Goal: Communication & Community: Share content

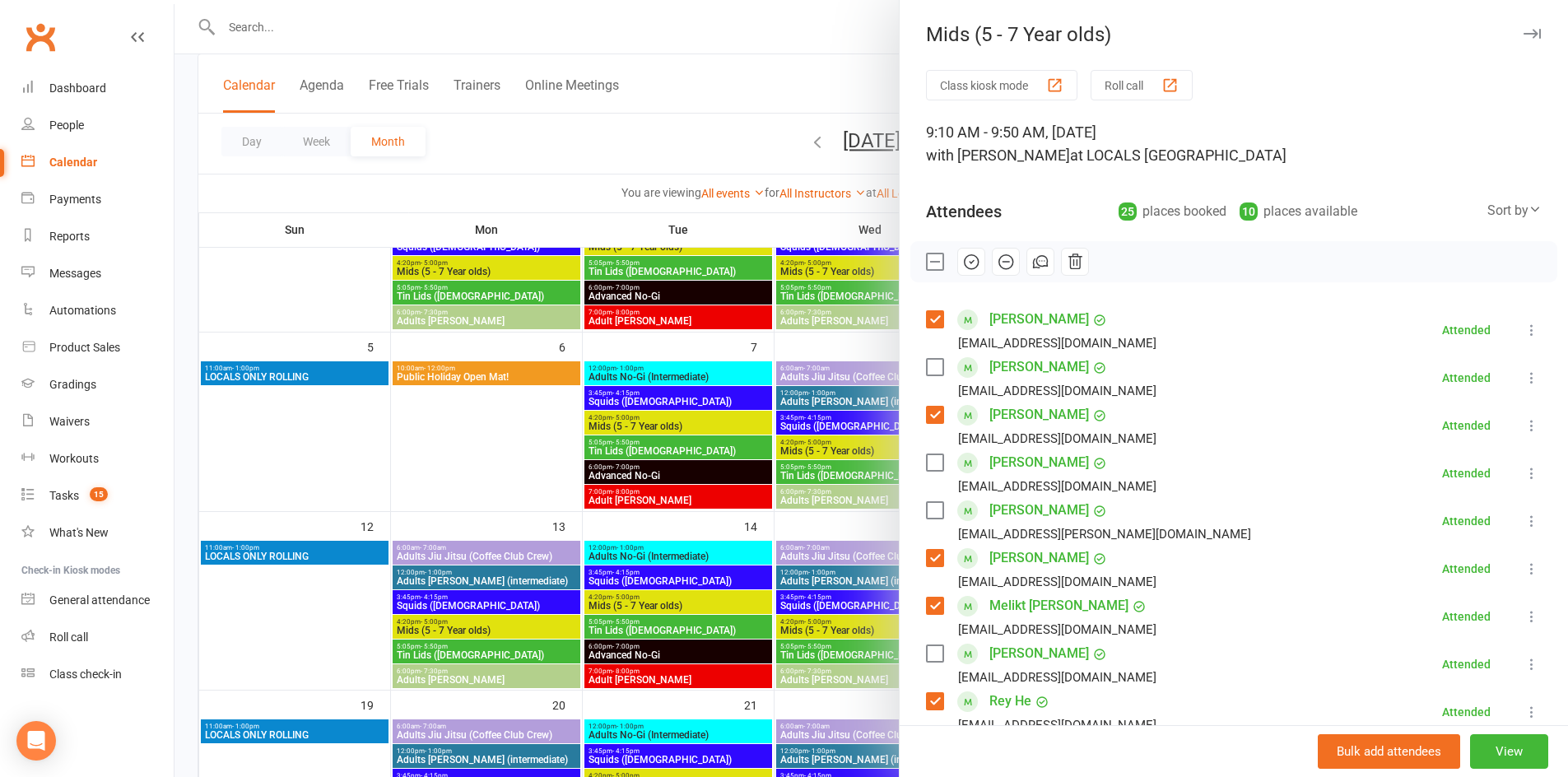
scroll to position [41, 0]
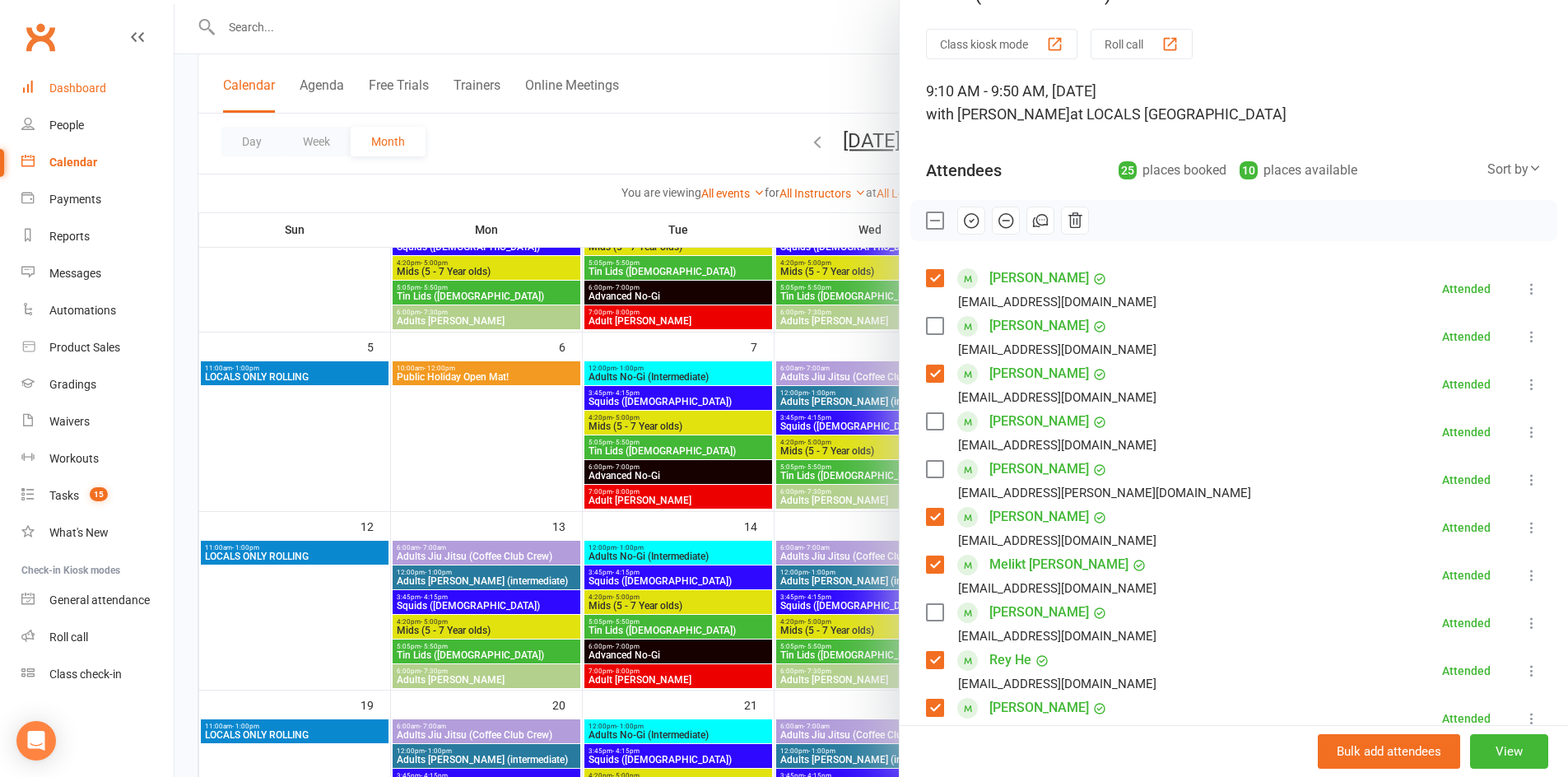
click at [129, 82] on link "Dashboard" at bounding box center [98, 88] width 152 height 37
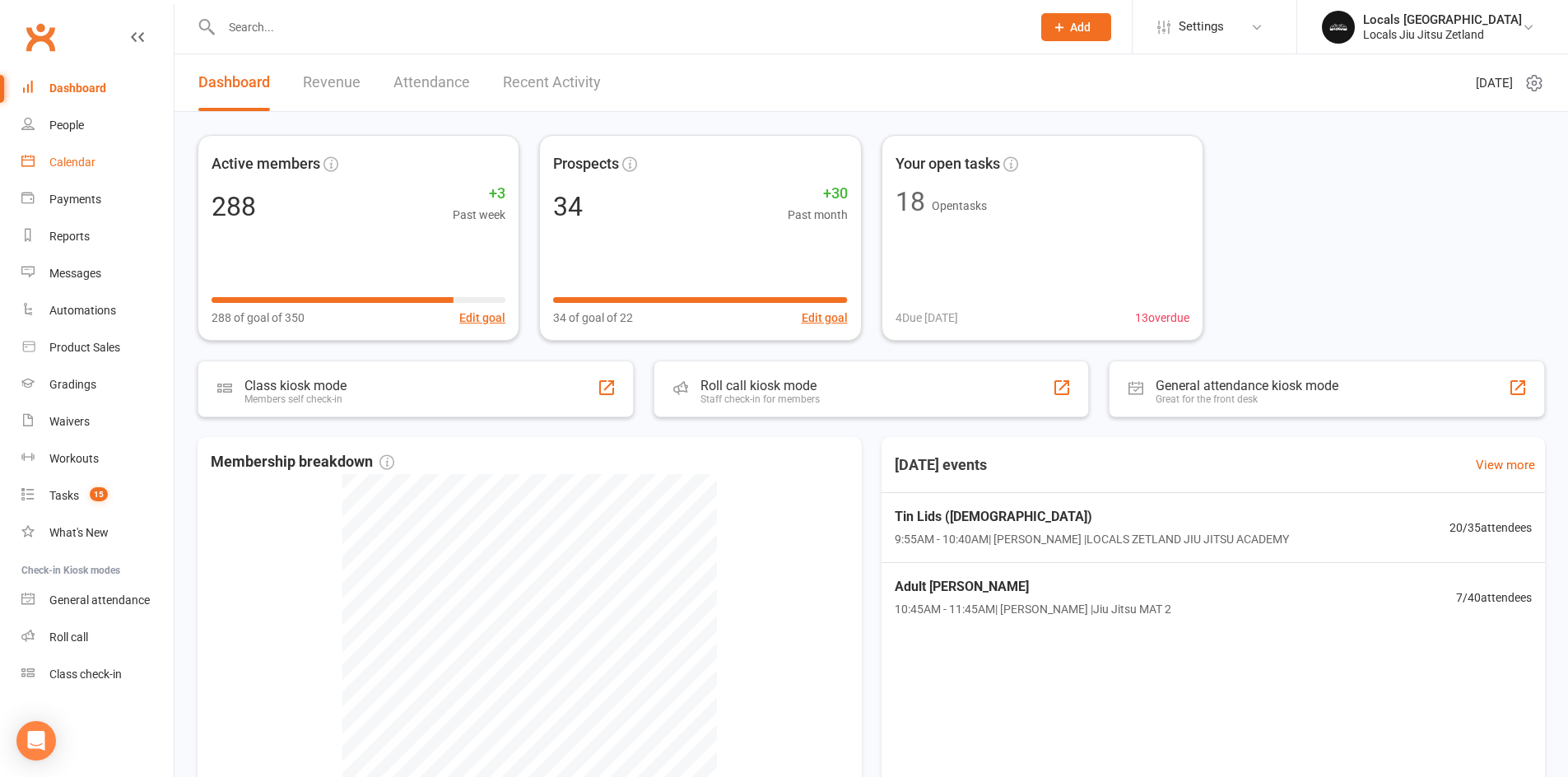
click at [79, 160] on div "Calendar" at bounding box center [72, 162] width 46 height 14
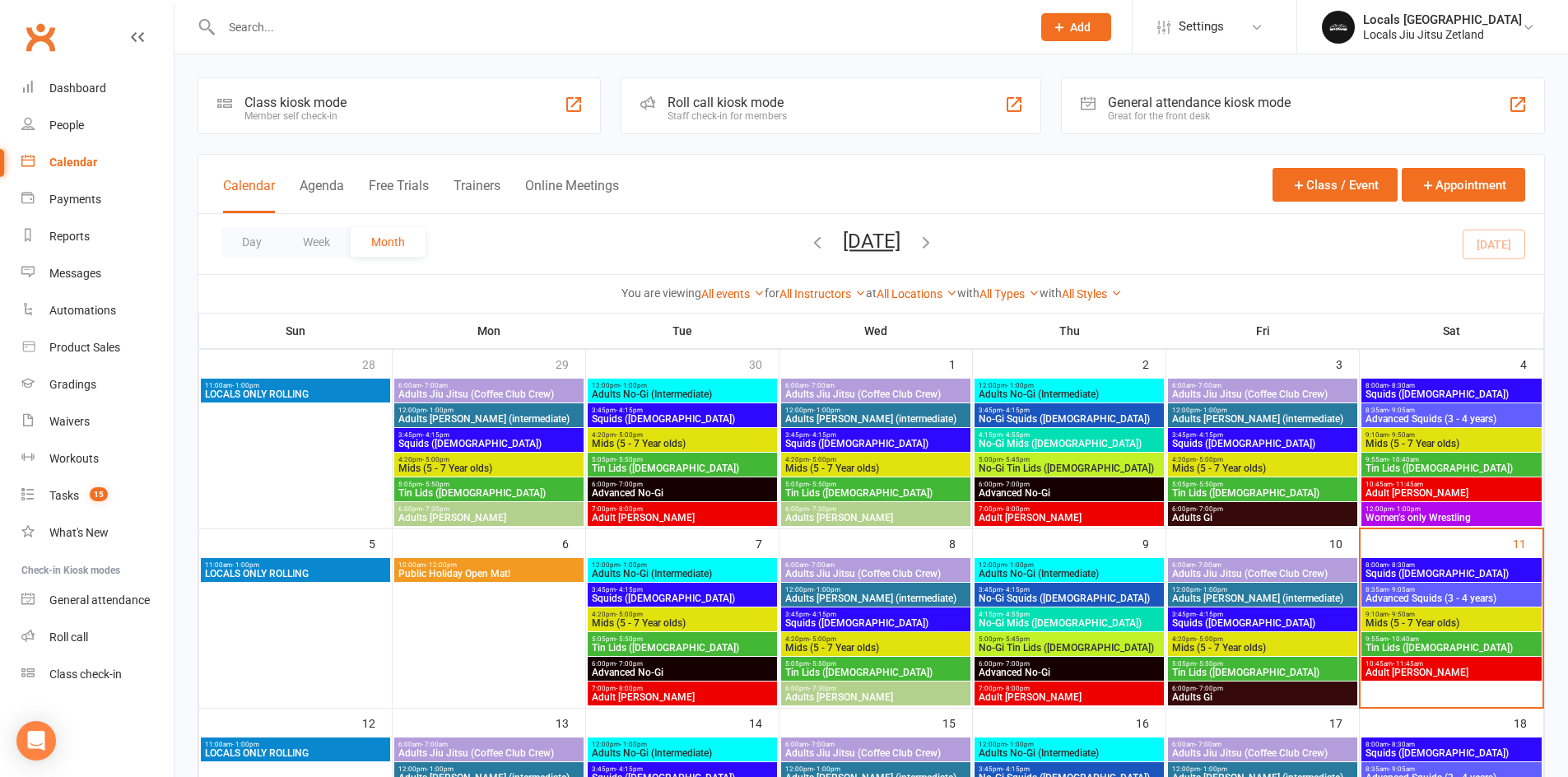
click at [1448, 569] on span "Squids ([DEMOGRAPHIC_DATA])" at bounding box center [1451, 573] width 174 height 10
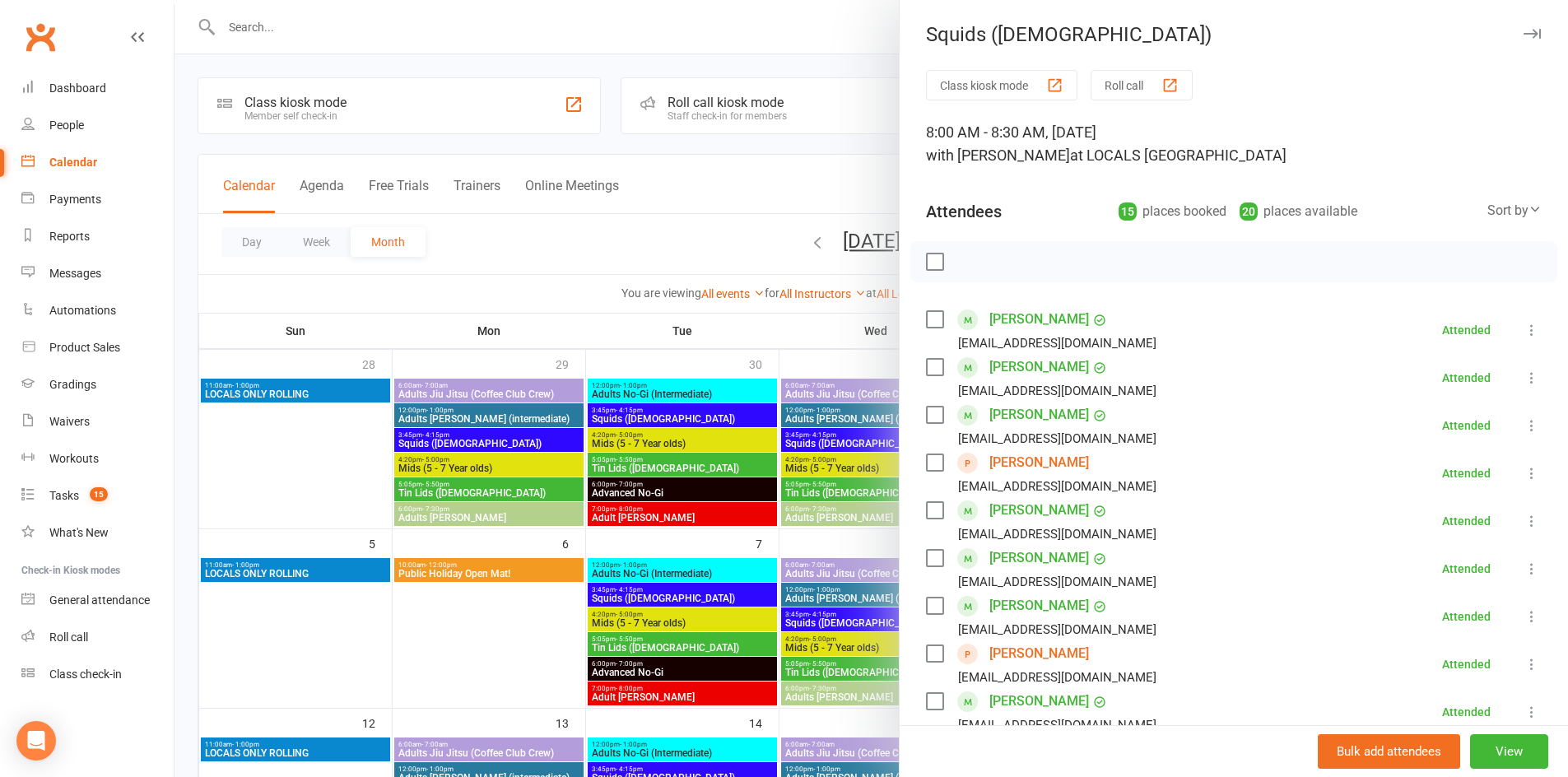
click at [480, 257] on div at bounding box center [871, 388] width 1393 height 777
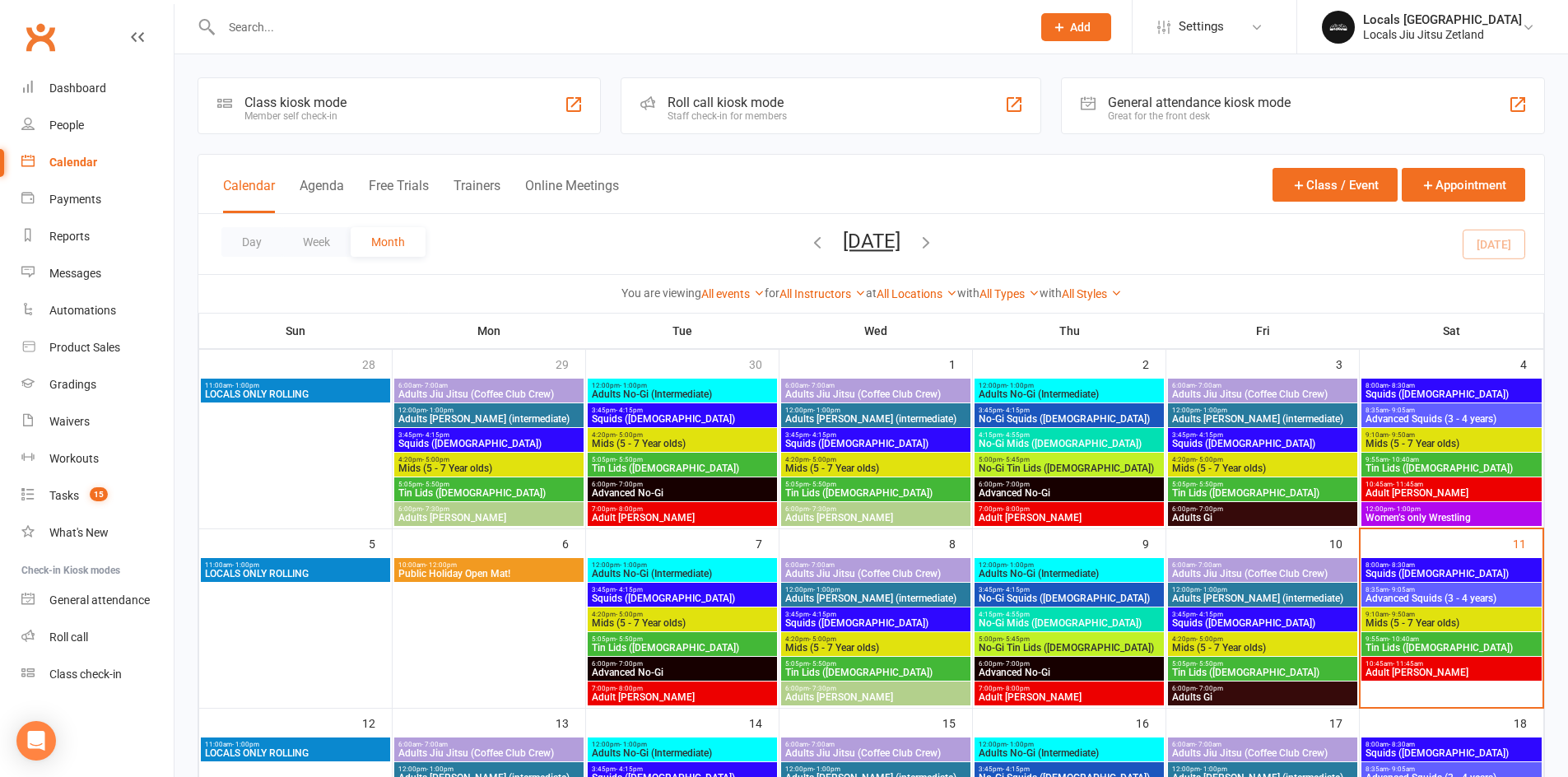
click at [1420, 648] on span "Tin Lids ([DEMOGRAPHIC_DATA])" at bounding box center [1451, 648] width 174 height 10
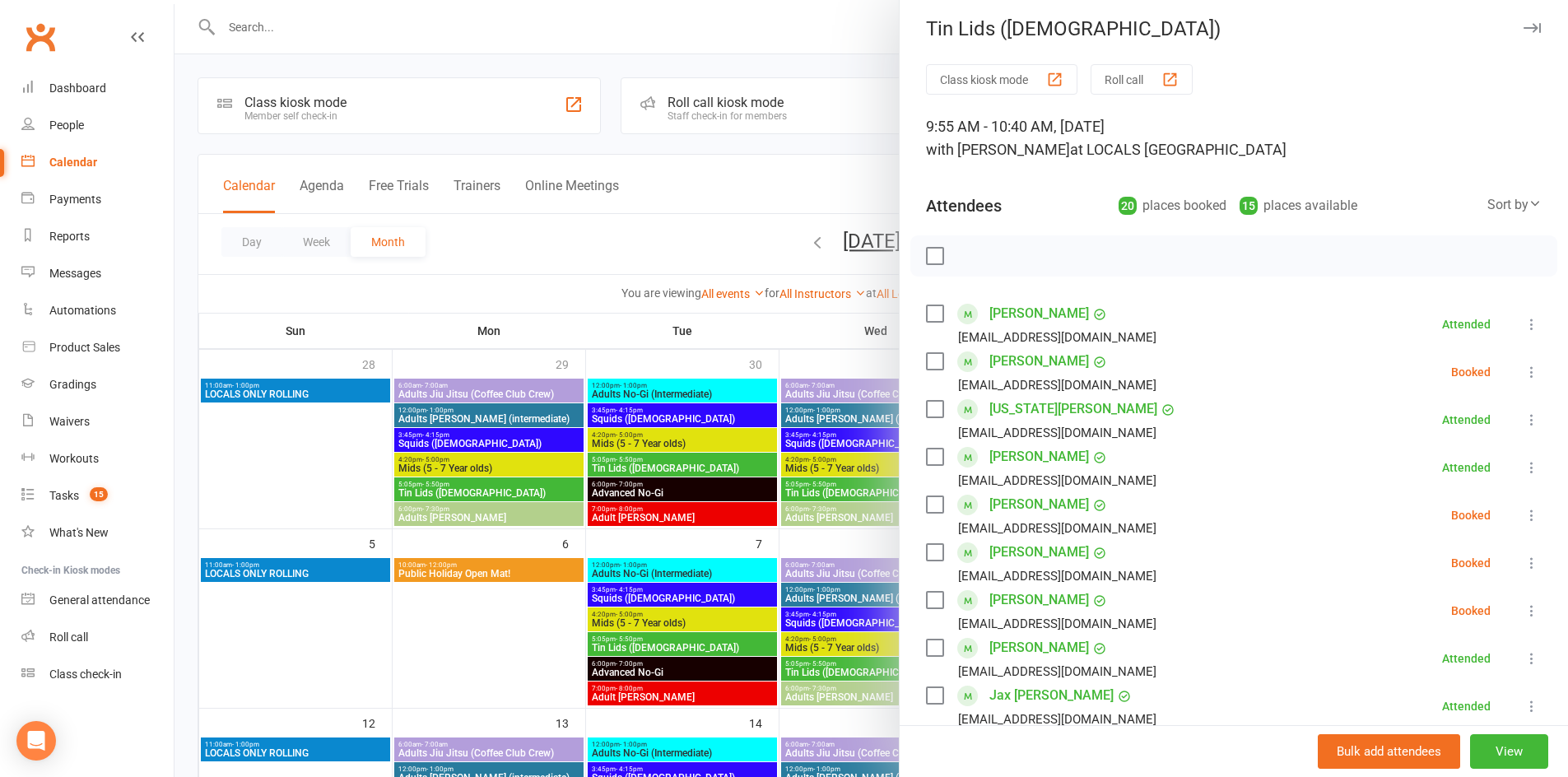
scroll to position [6, 0]
click at [1524, 520] on icon at bounding box center [1532, 514] width 16 height 16
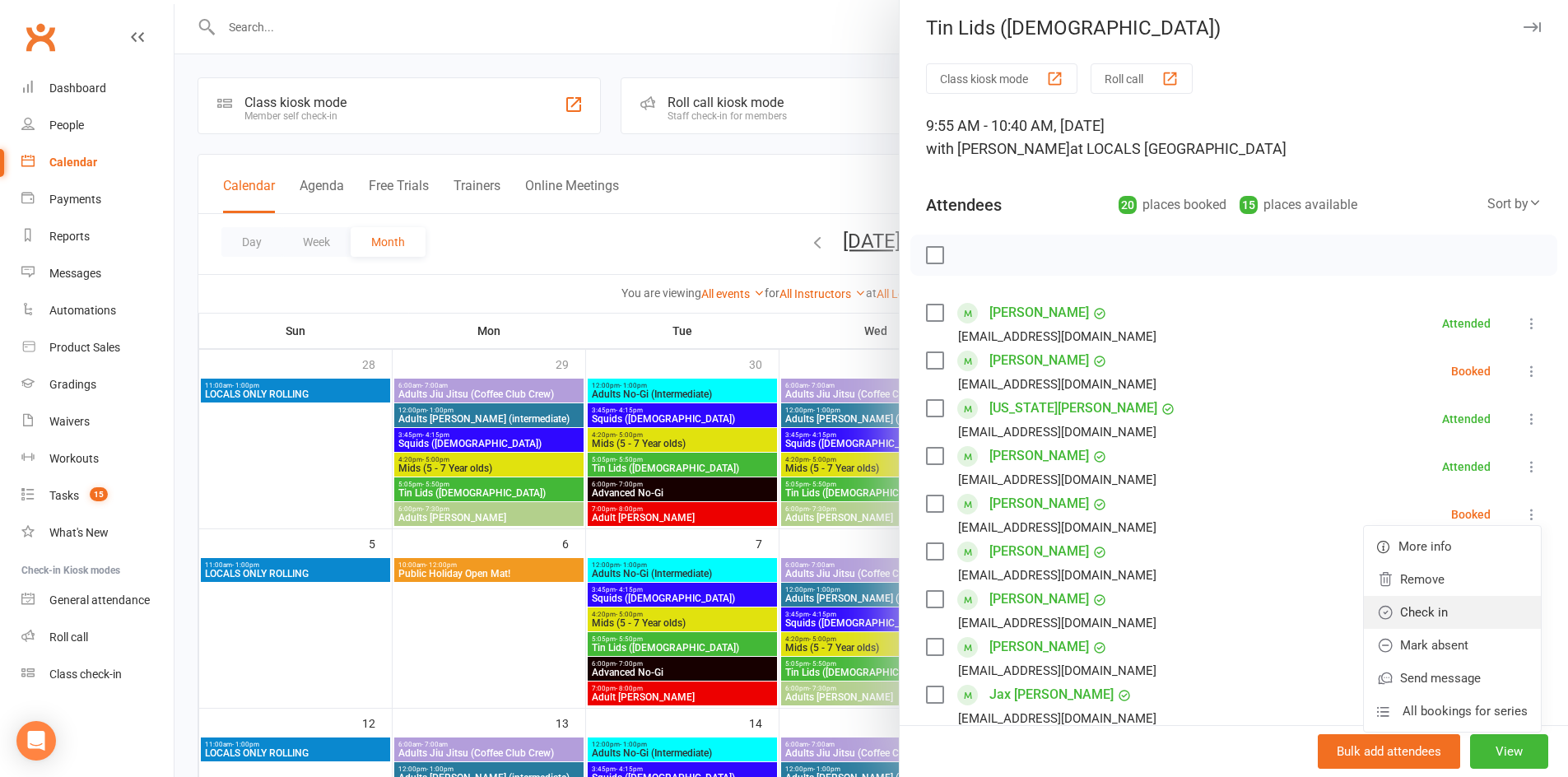
click at [1464, 606] on link "Check in" at bounding box center [1452, 612] width 177 height 33
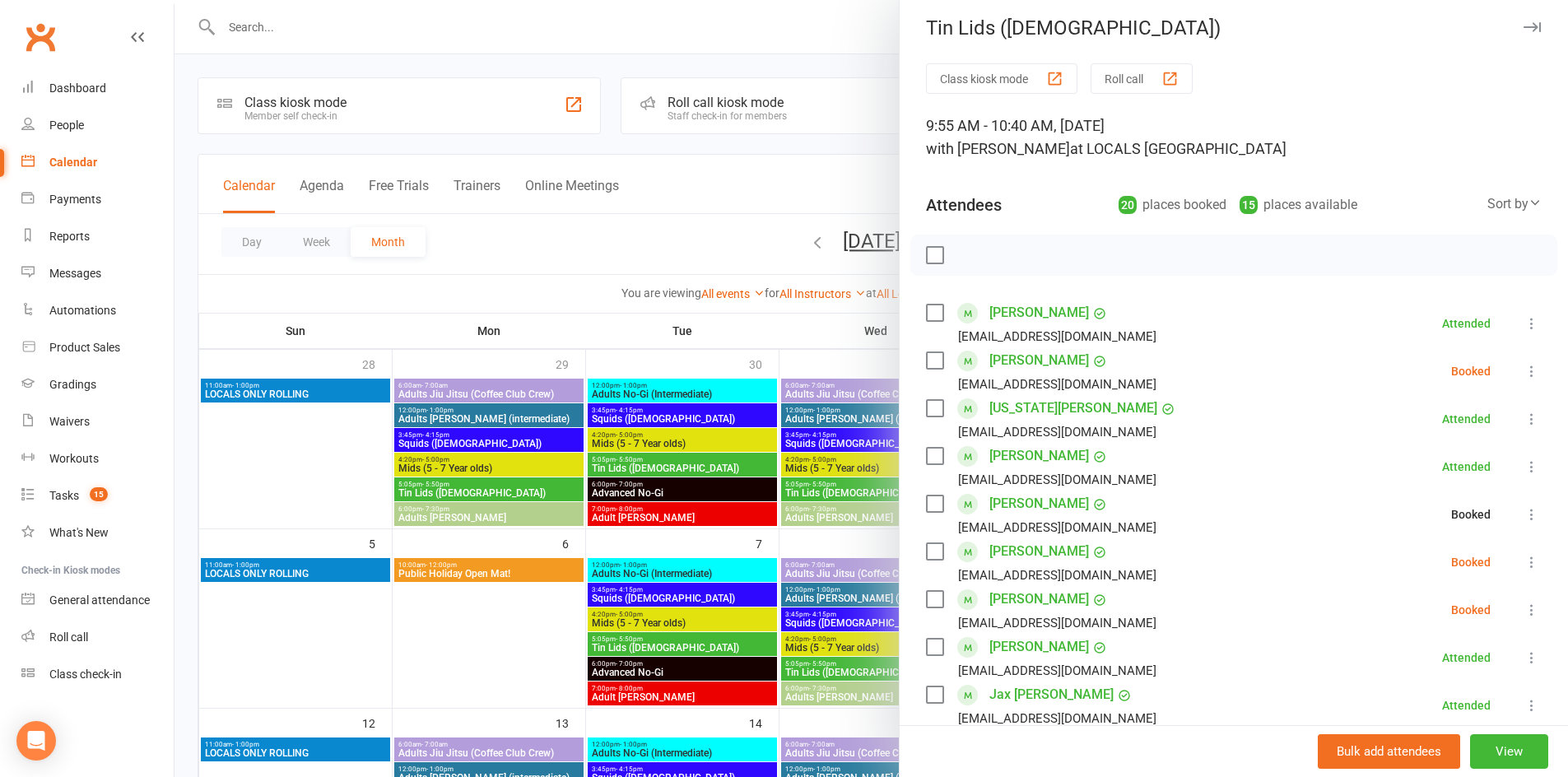
click at [1524, 563] on icon at bounding box center [1532, 562] width 16 height 16
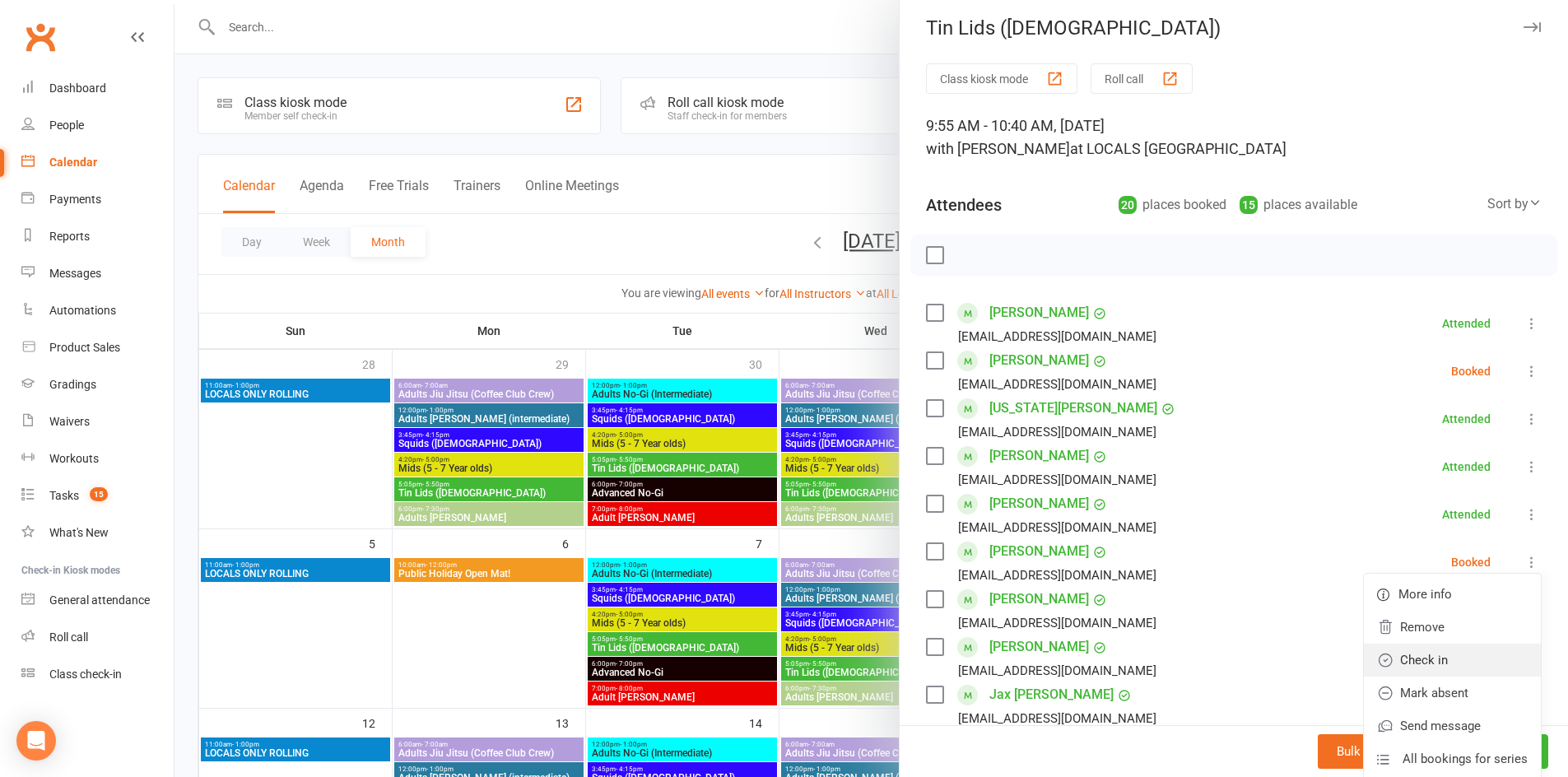
drag, startPoint x: 1481, startPoint y: 660, endPoint x: 1489, endPoint y: 648, distance: 14.4
click at [1482, 659] on link "Check in" at bounding box center [1452, 660] width 177 height 33
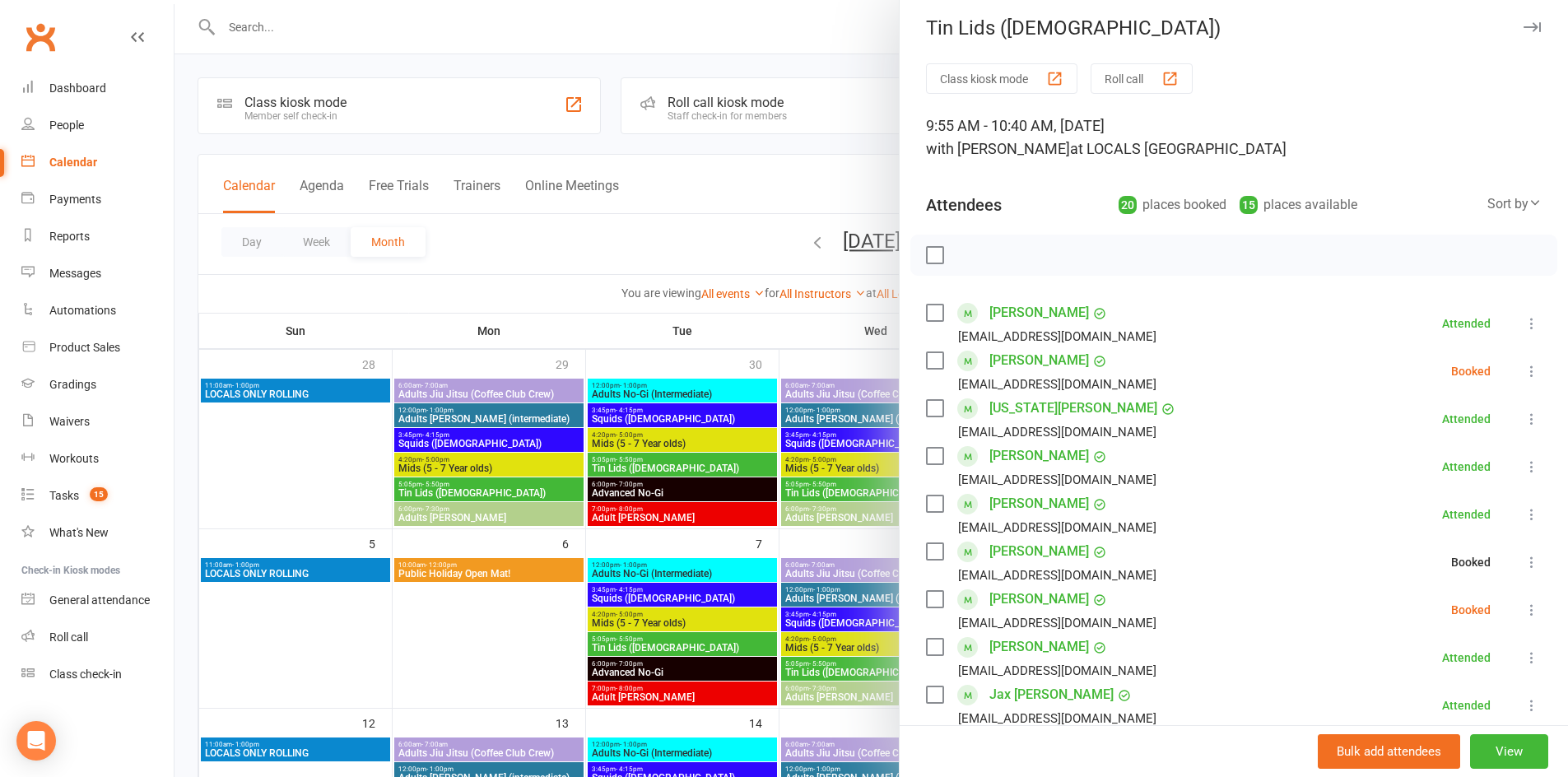
click at [1524, 617] on icon at bounding box center [1532, 610] width 16 height 16
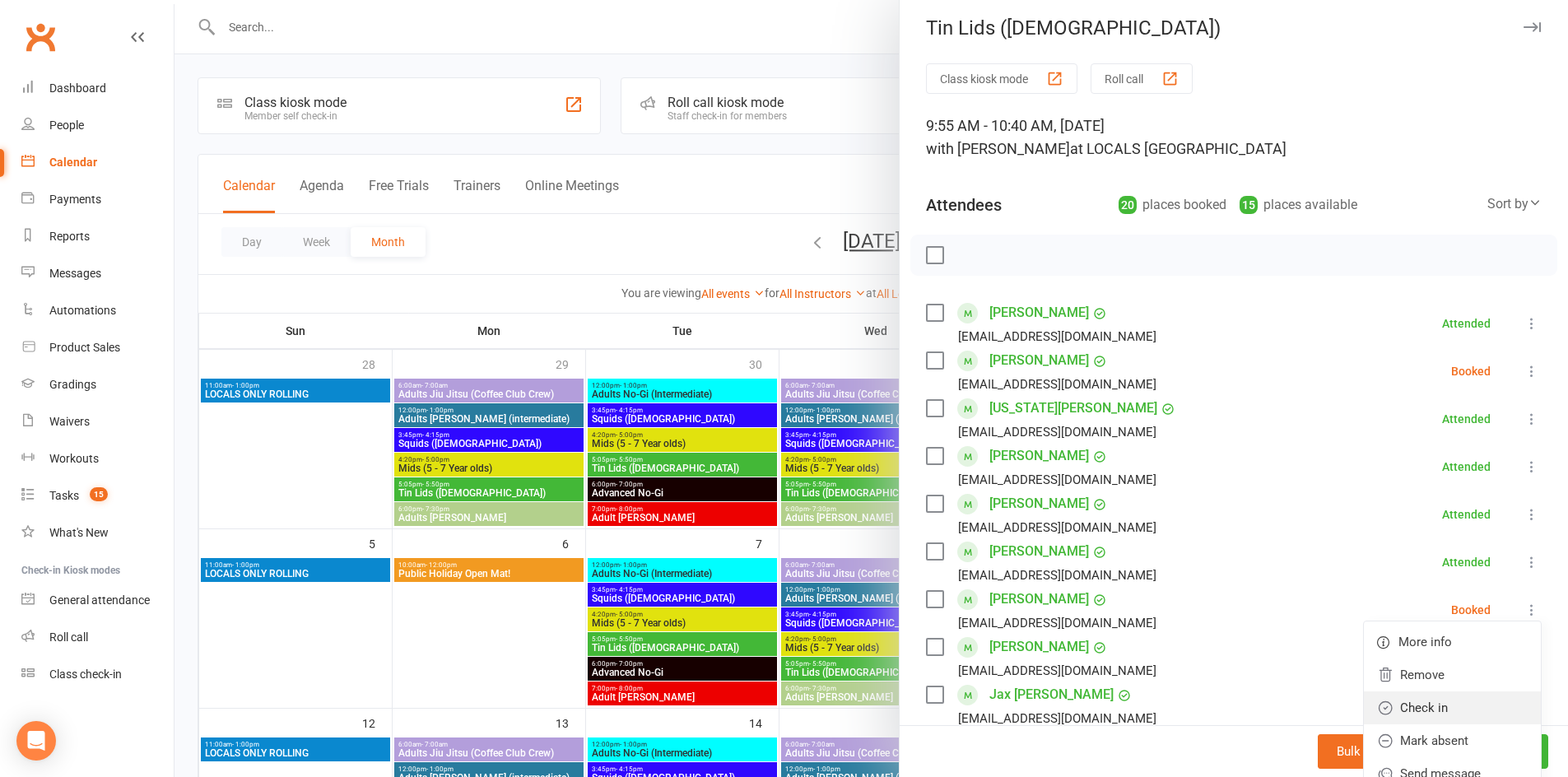
click at [1453, 702] on link "Check in" at bounding box center [1452, 708] width 177 height 33
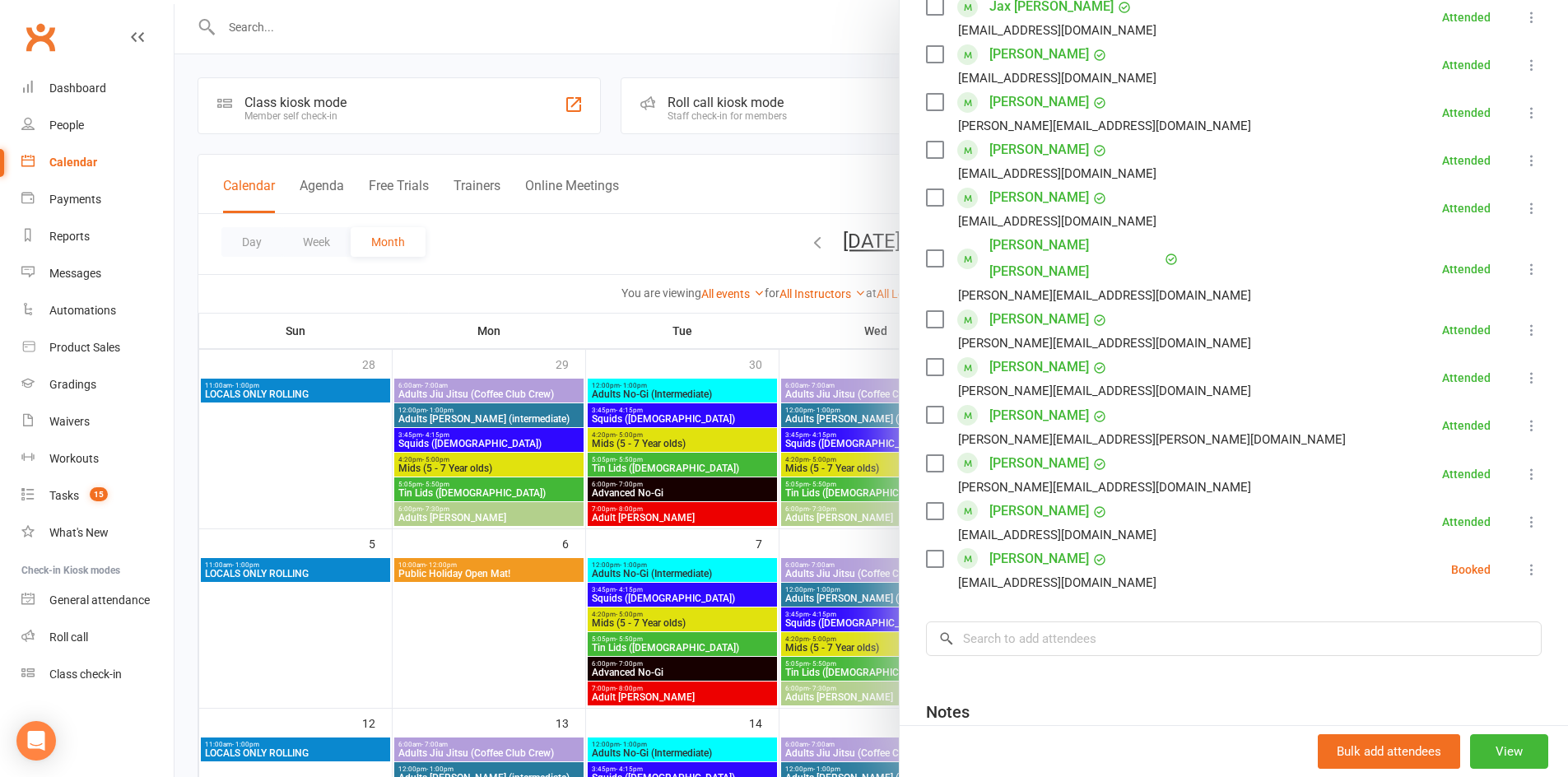
scroll to position [695, 0]
click at [1524, 561] on icon at bounding box center [1532, 569] width 16 height 16
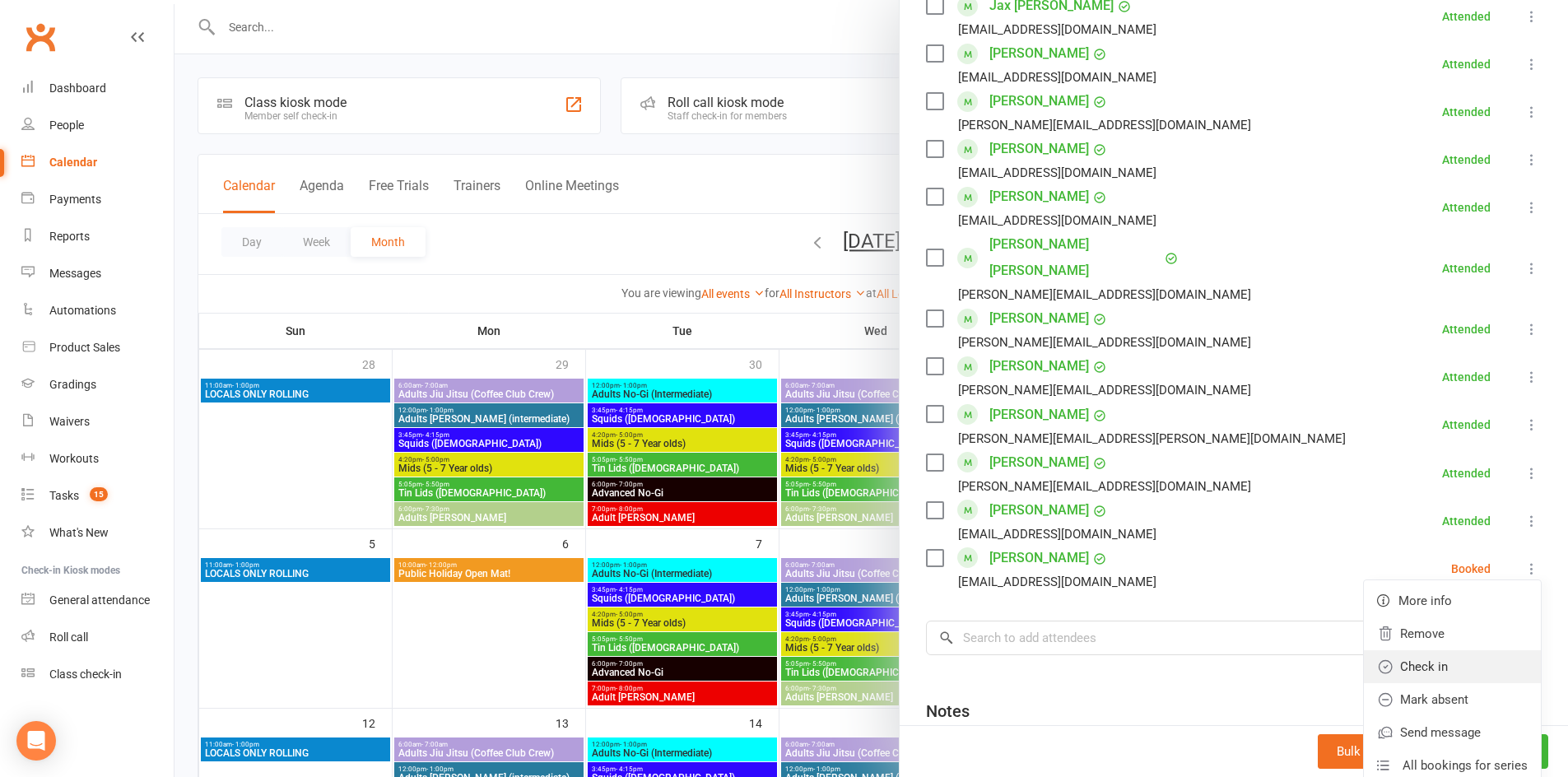
click at [1460, 650] on link "Check in" at bounding box center [1452, 667] width 177 height 33
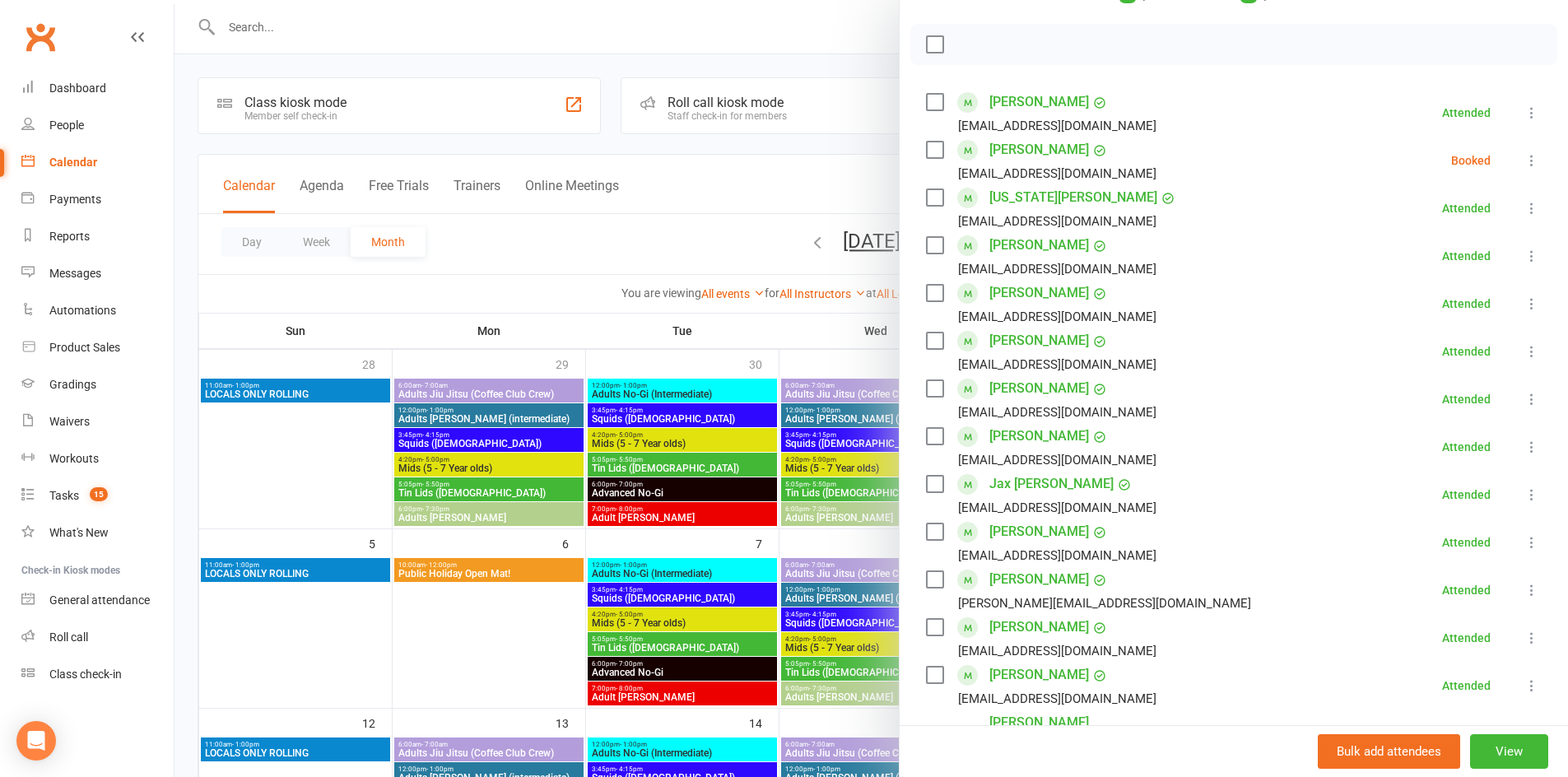
scroll to position [0, 0]
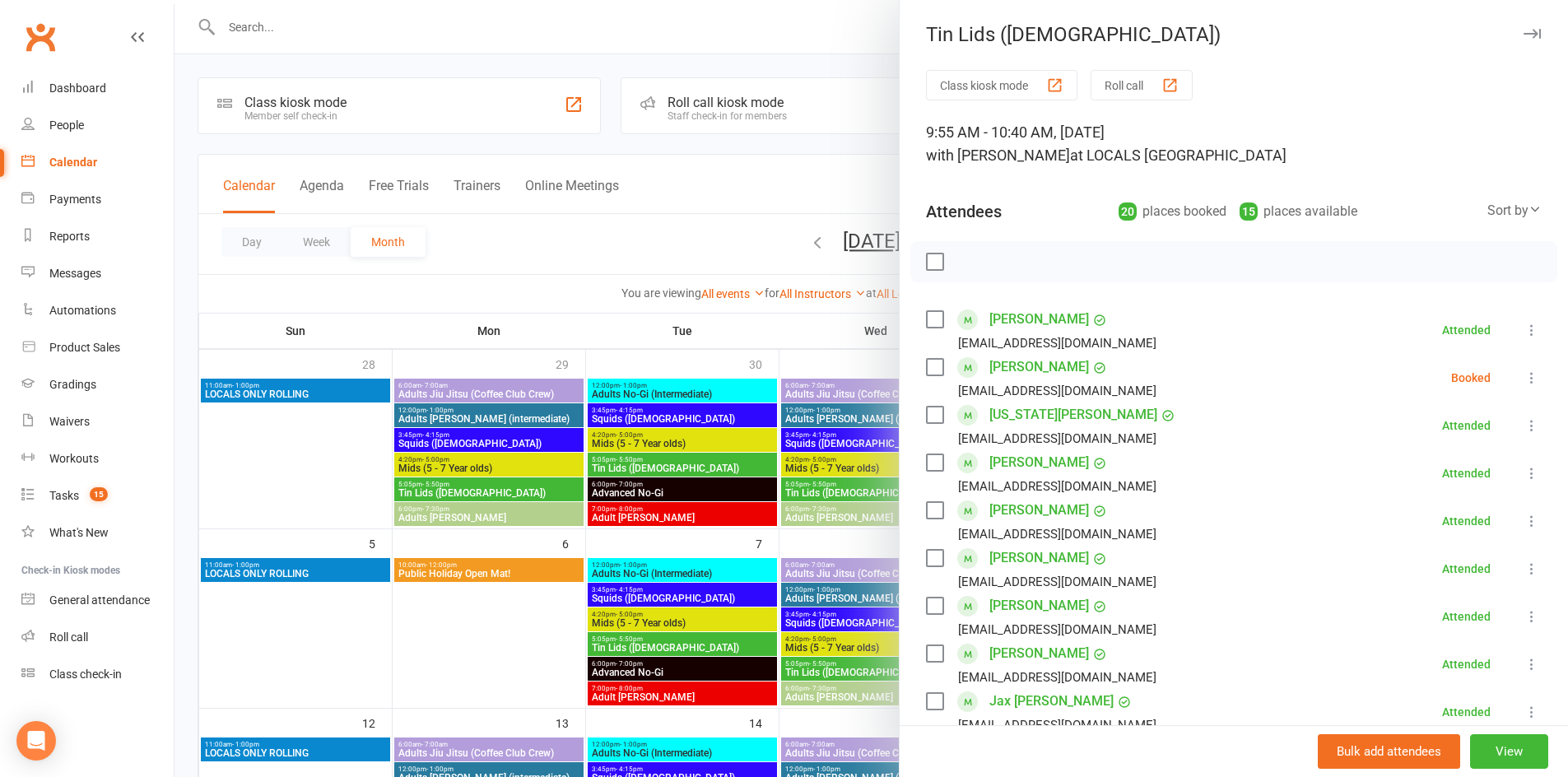
click at [1524, 375] on icon at bounding box center [1532, 378] width 16 height 16
click at [1435, 456] on link "Remove" at bounding box center [1452, 443] width 177 height 33
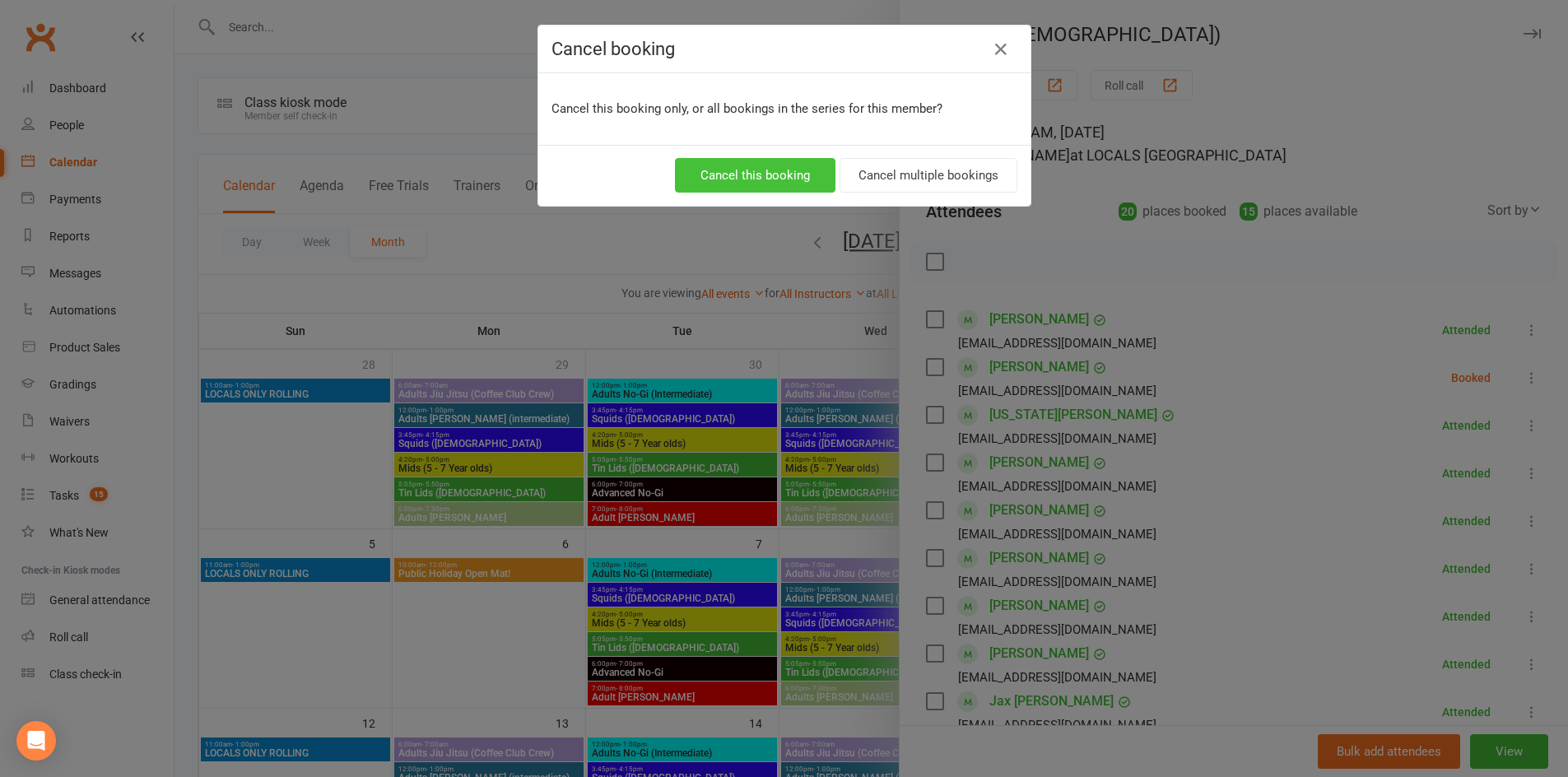
click at [757, 169] on button "Cancel this booking" at bounding box center [755, 176] width 160 height 34
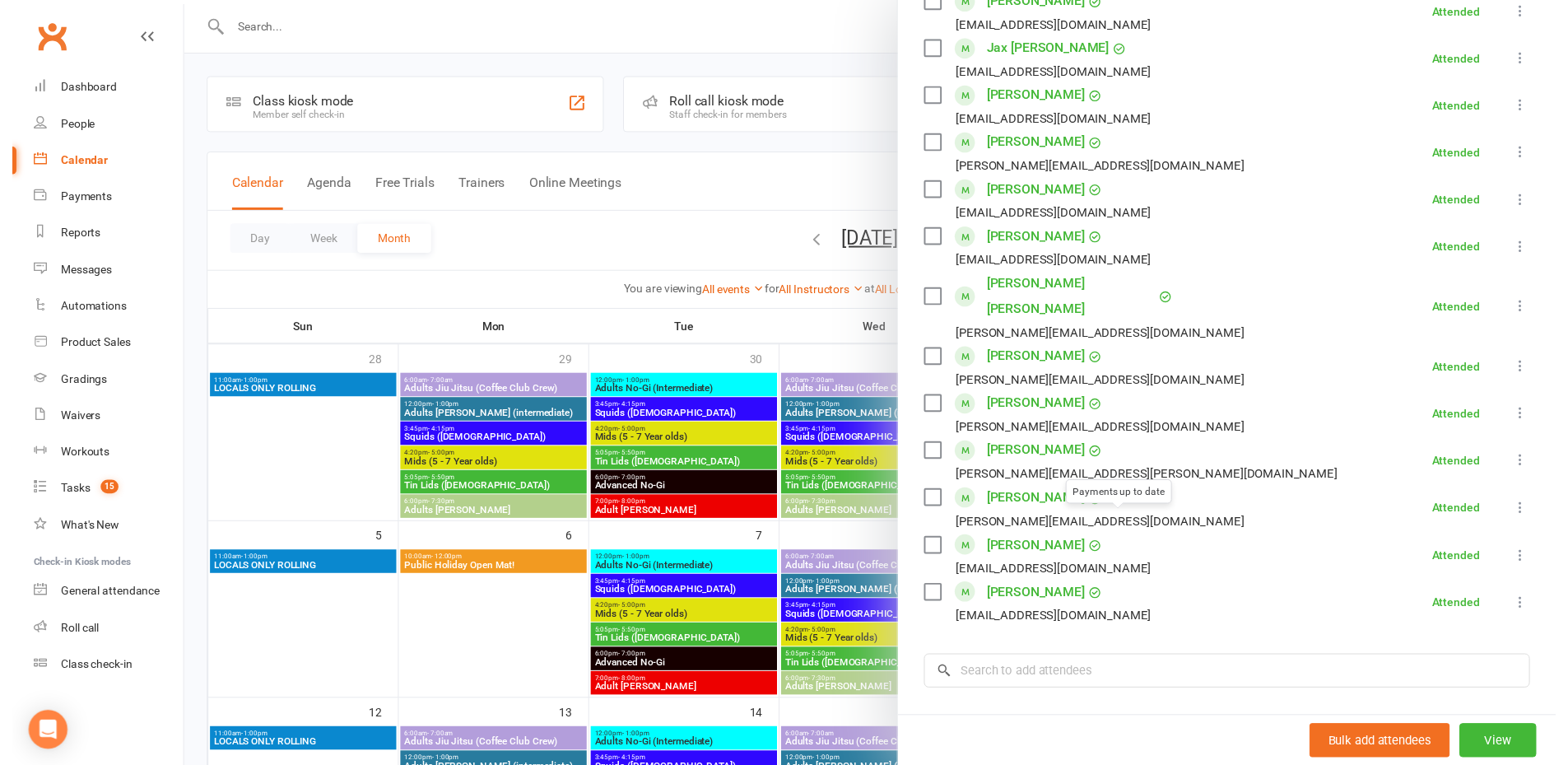
scroll to position [784, 0]
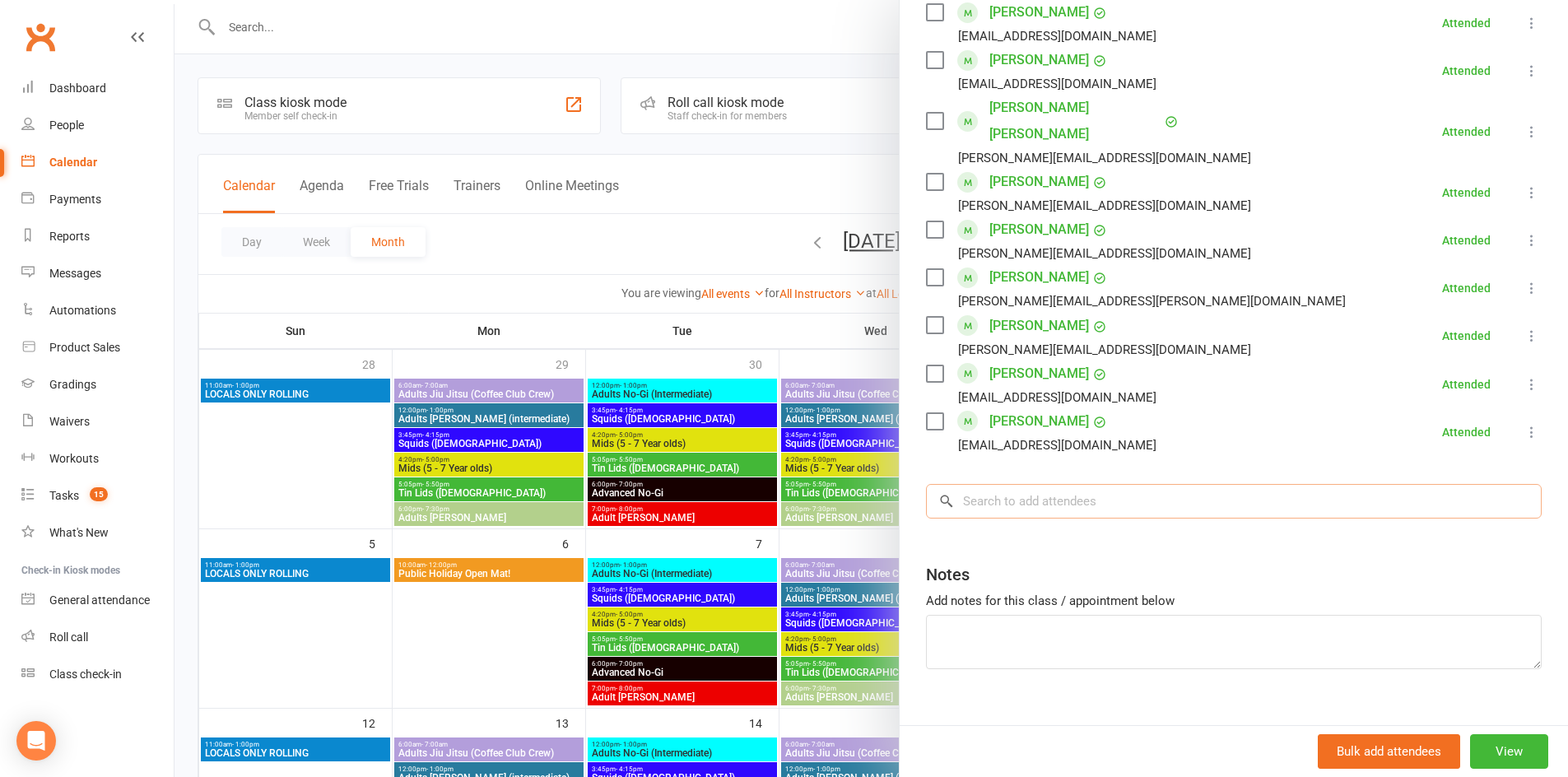
click at [1041, 484] on input "search" at bounding box center [1234, 502] width 616 height 34
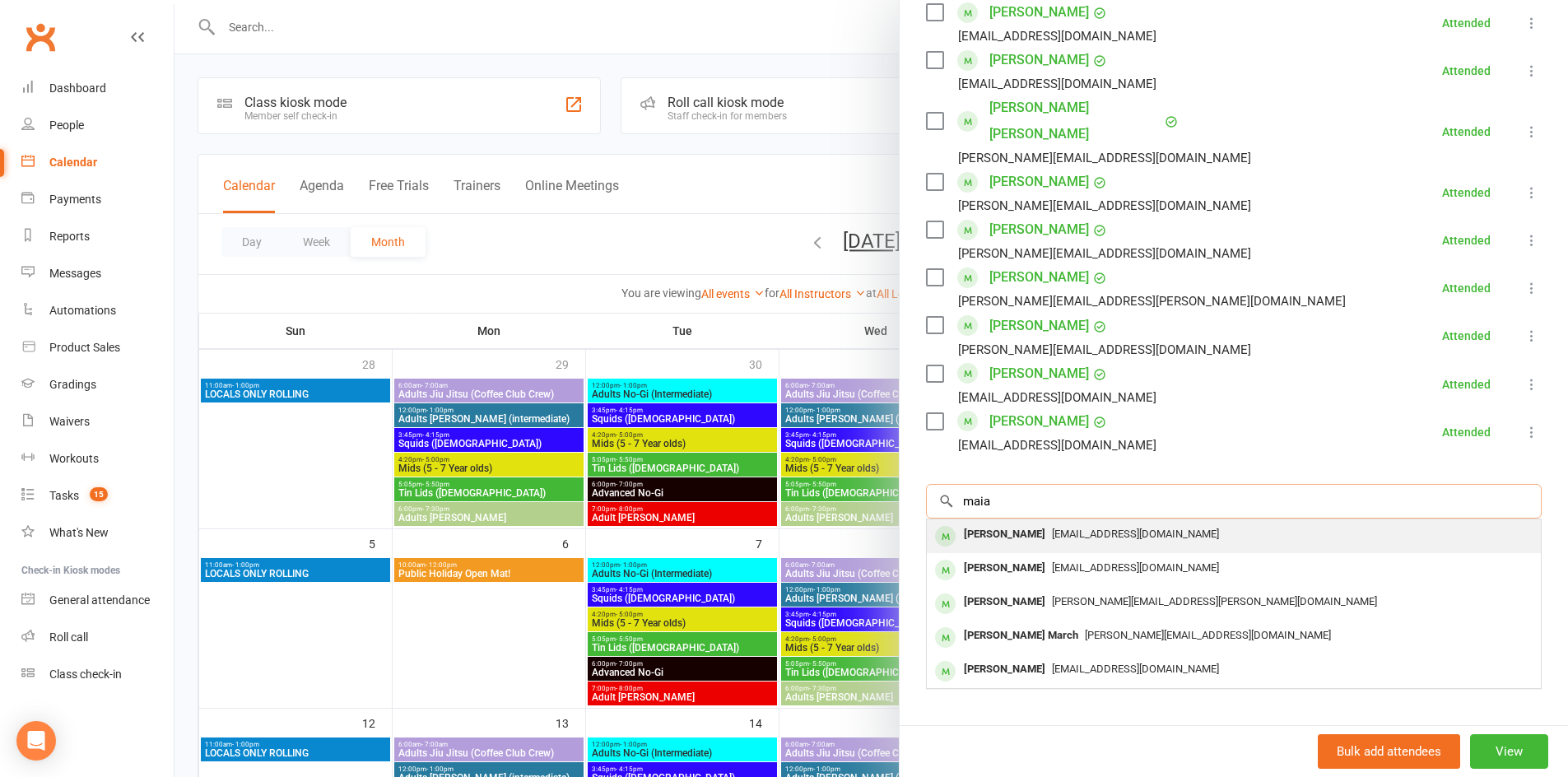
type input "maia"
click at [1029, 523] on div "[EMAIL_ADDRESS][DOMAIN_NAME]" at bounding box center [1234, 534] width 601 height 24
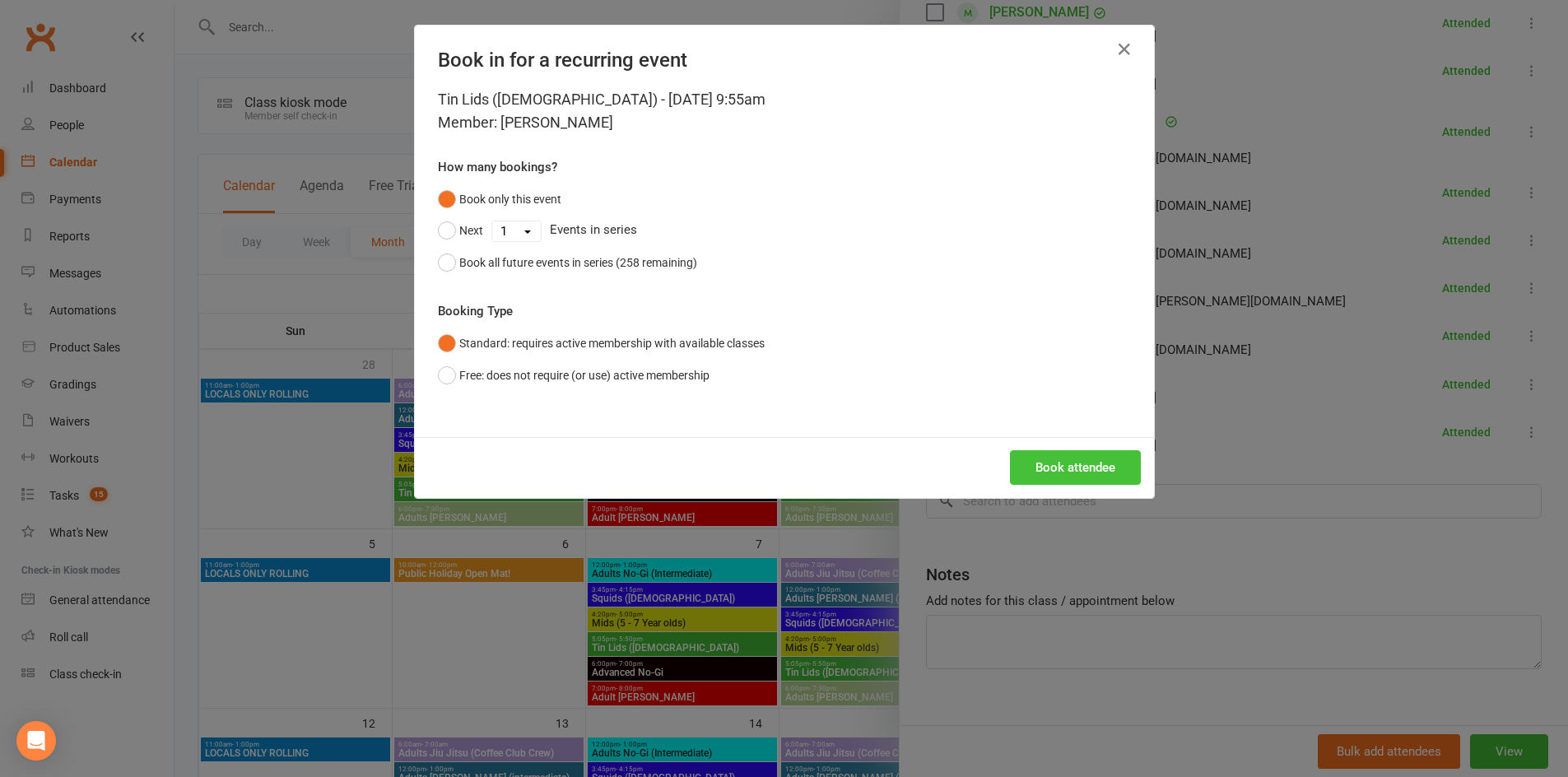
click at [1028, 457] on button "Book attendee" at bounding box center [1076, 467] width 131 height 34
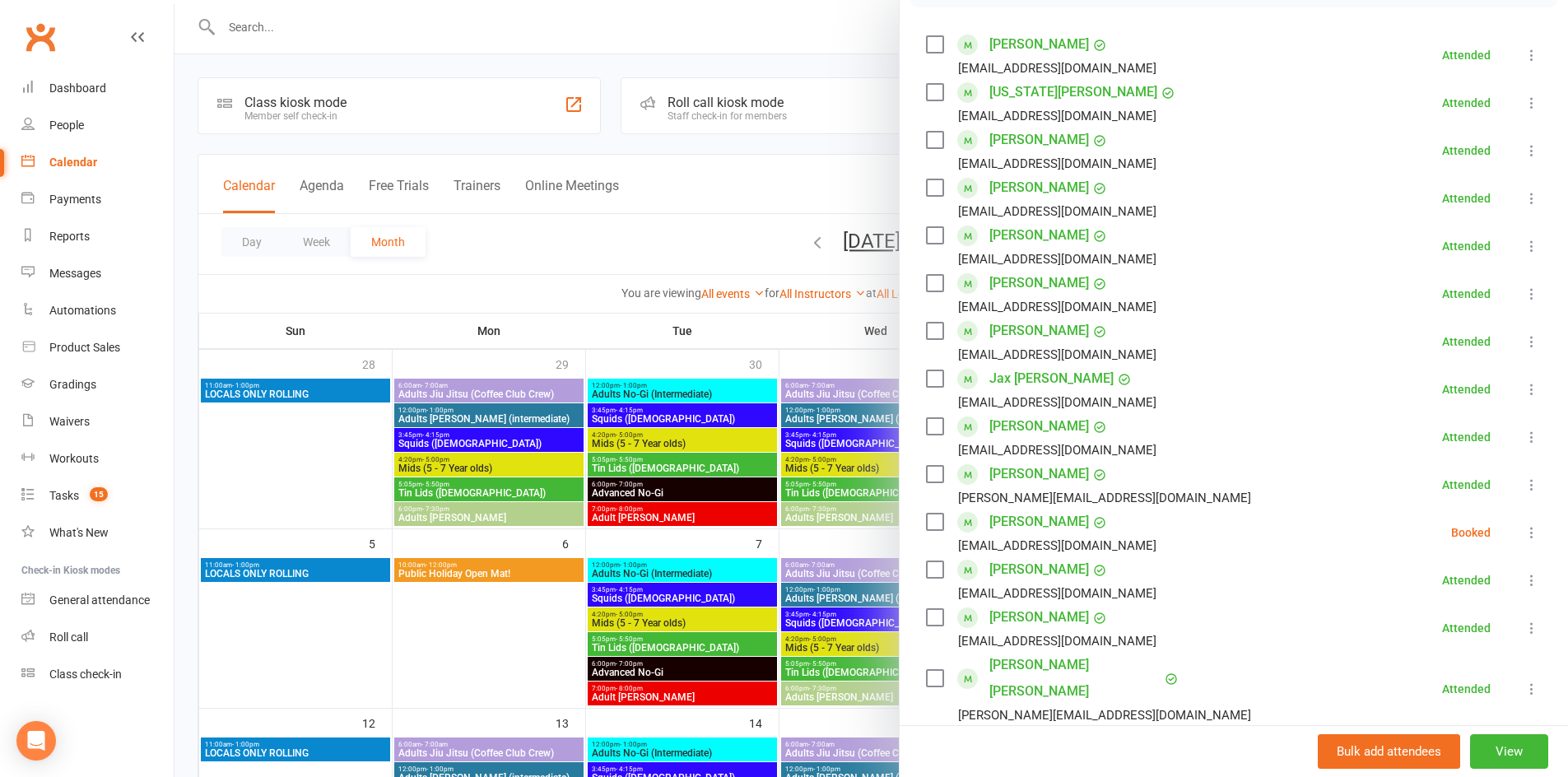
scroll to position [350, 0]
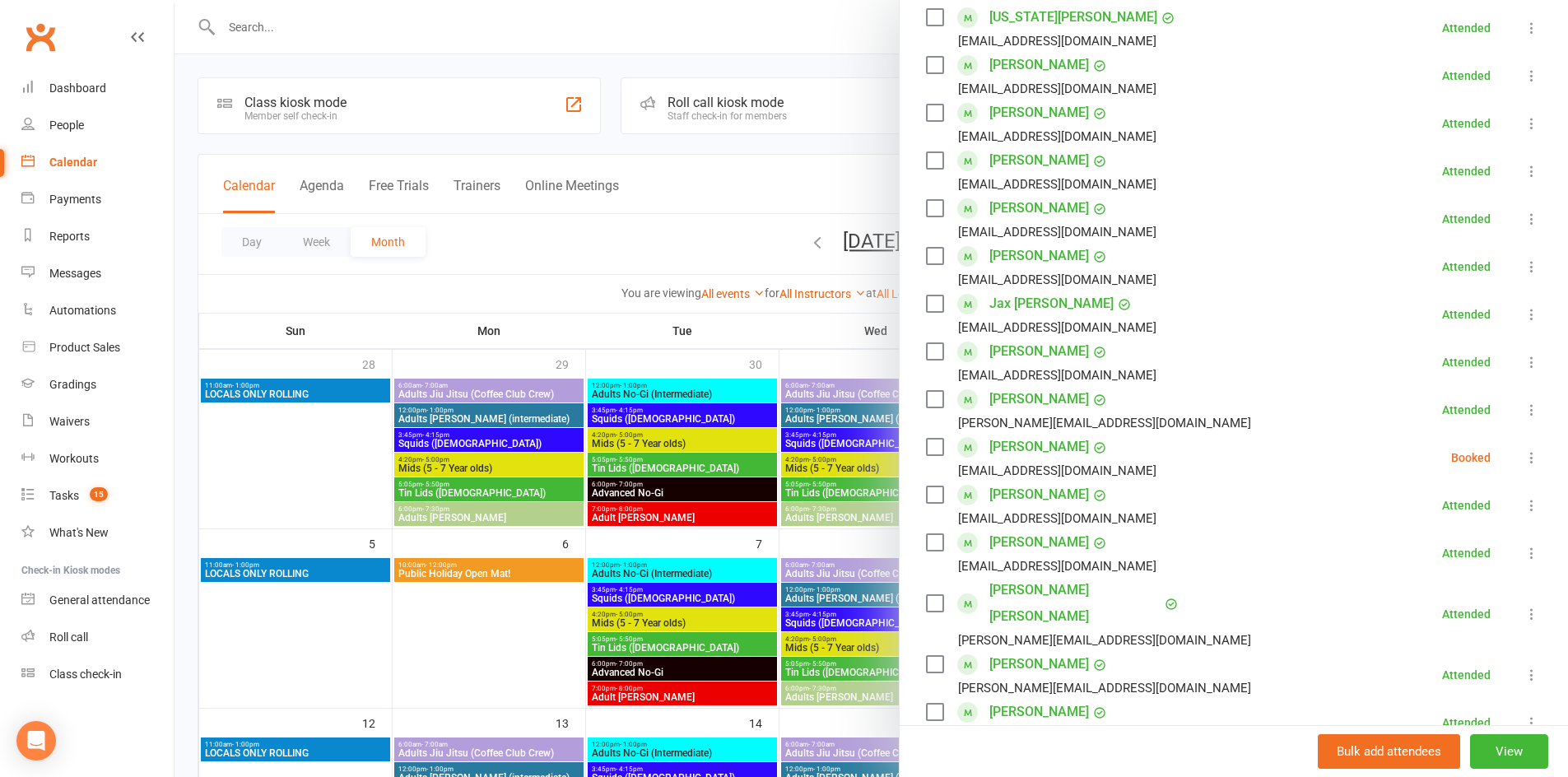
click at [1524, 456] on icon at bounding box center [1532, 457] width 16 height 16
click at [1457, 559] on link "Check in" at bounding box center [1452, 556] width 177 height 33
click at [643, 231] on div at bounding box center [871, 388] width 1393 height 777
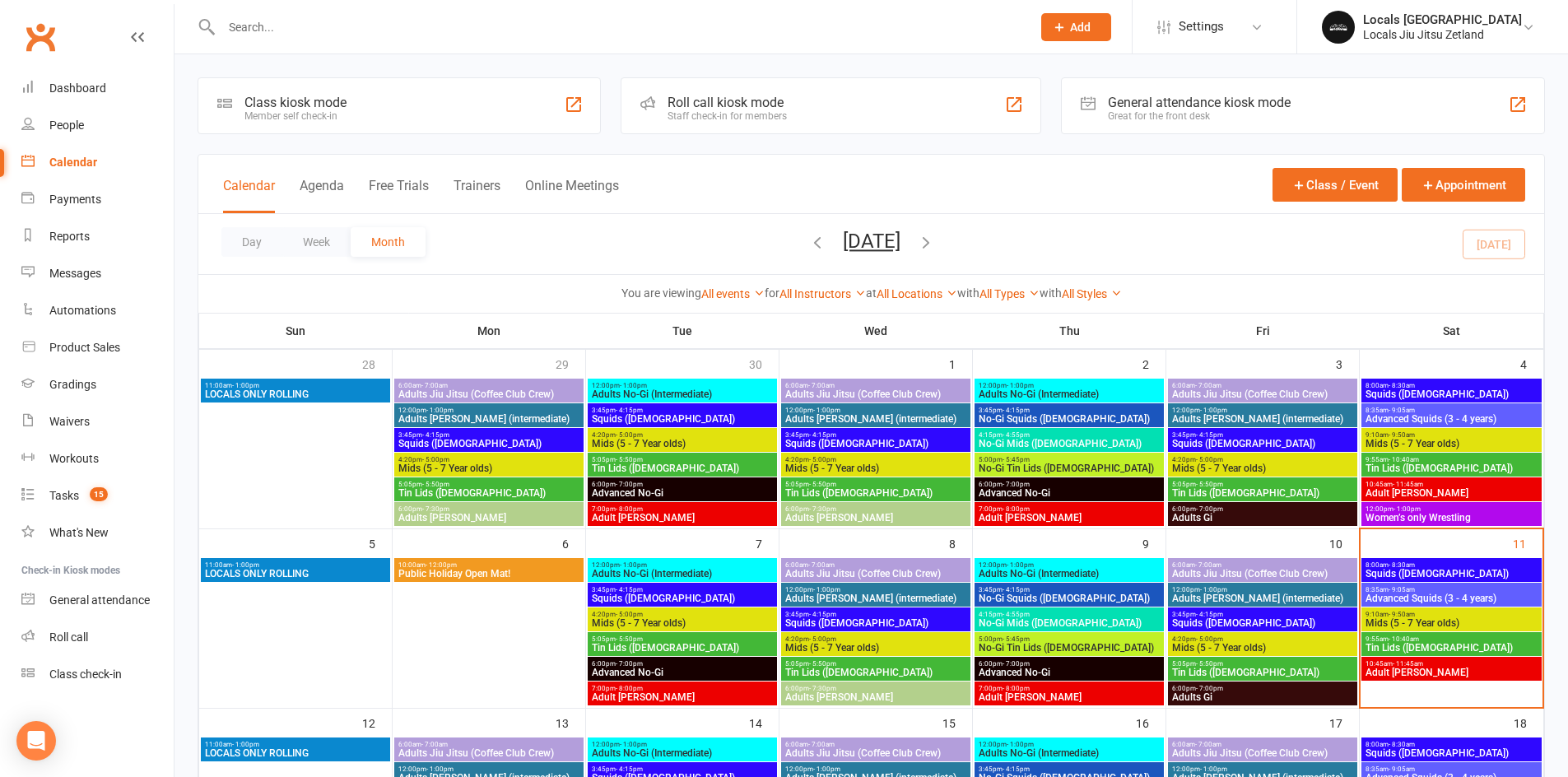
click at [1415, 676] on span "Adult [PERSON_NAME]" at bounding box center [1451, 672] width 174 height 10
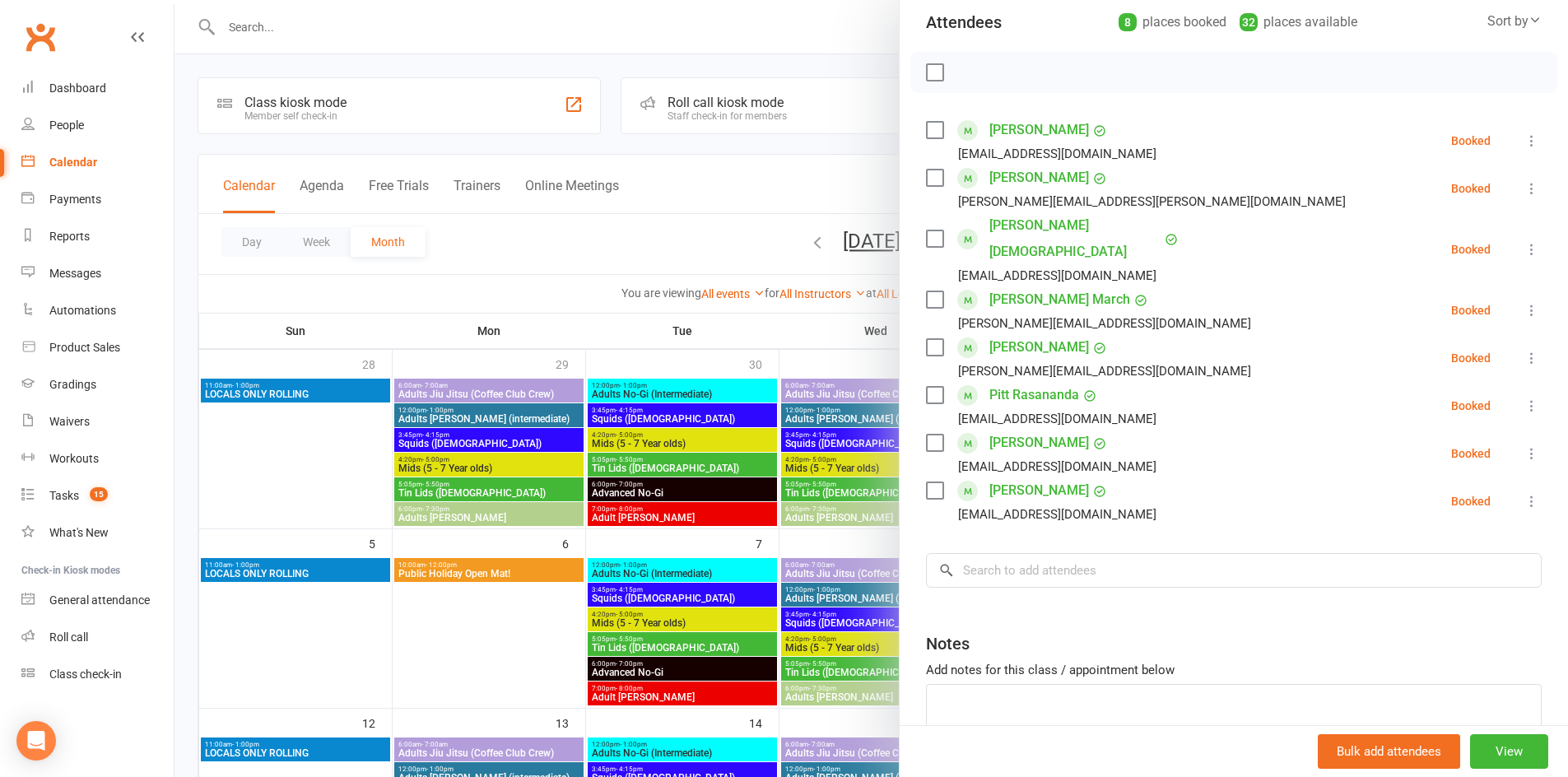
scroll to position [258, 0]
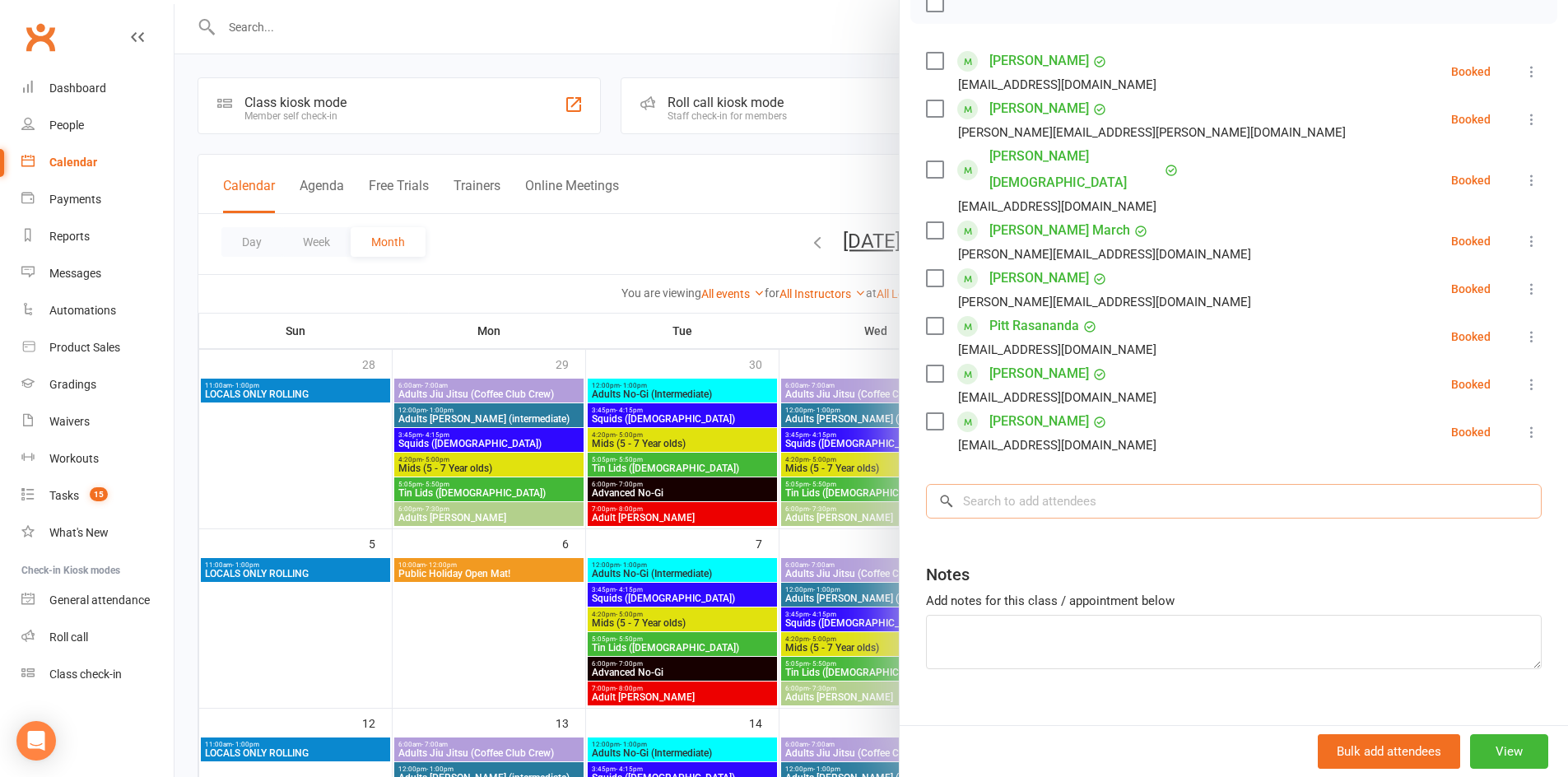
click at [1074, 484] on input "search" at bounding box center [1234, 502] width 616 height 34
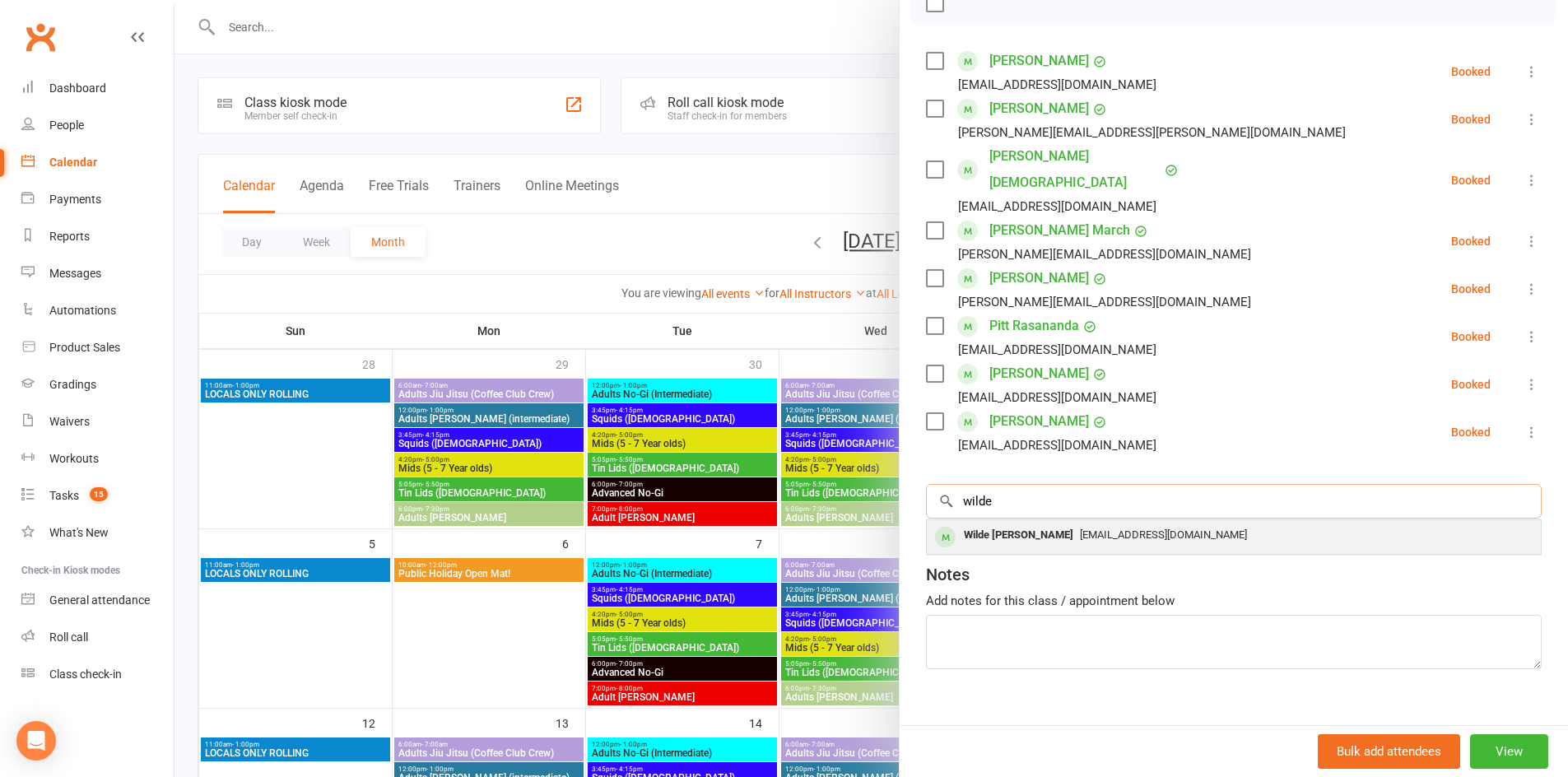
type input "wilde"
click at [1080, 529] on span "[EMAIL_ADDRESS][DOMAIN_NAME]" at bounding box center [1163, 535] width 167 height 13
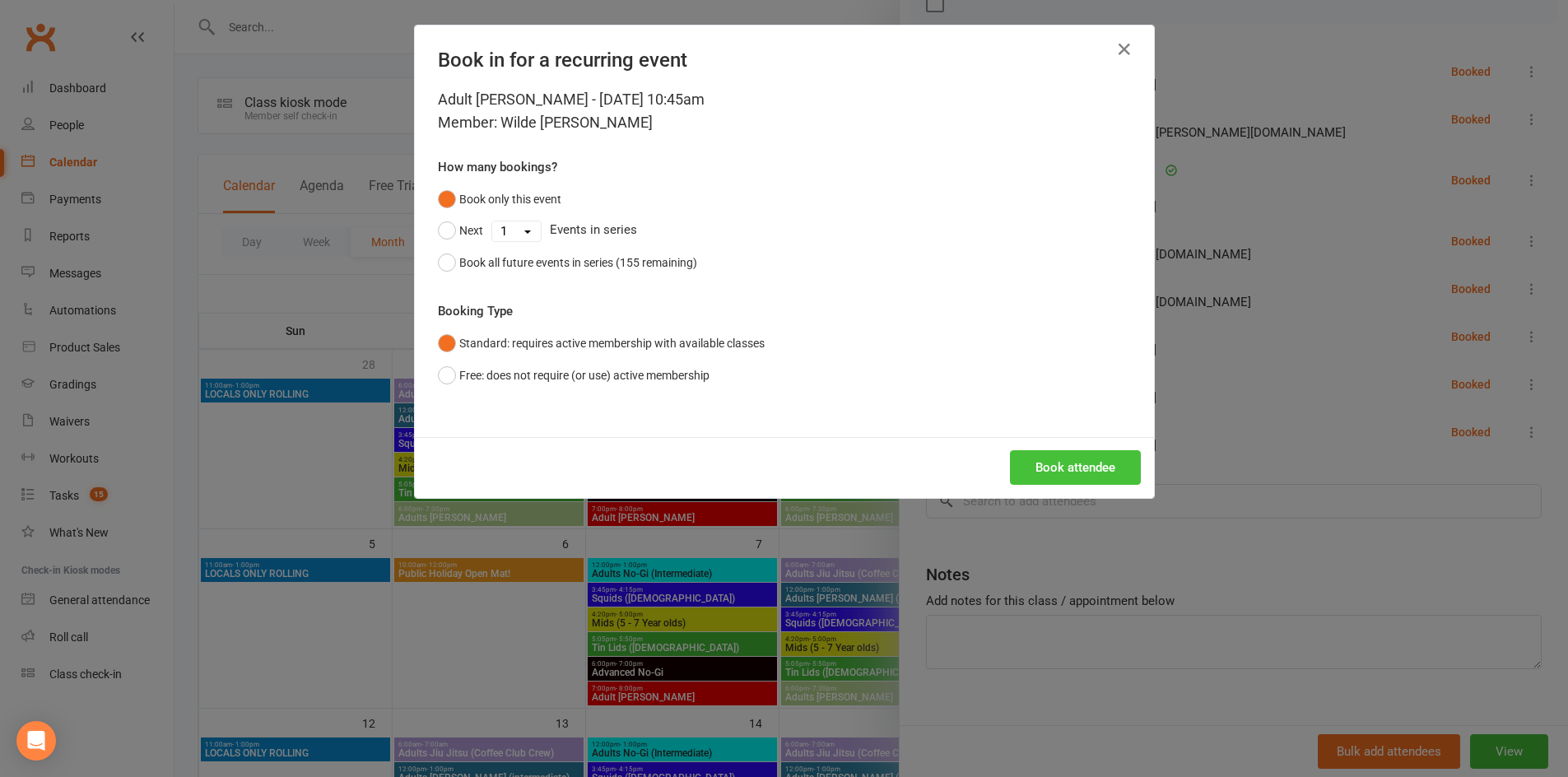
click at [1030, 473] on button "Book attendee" at bounding box center [1076, 467] width 131 height 34
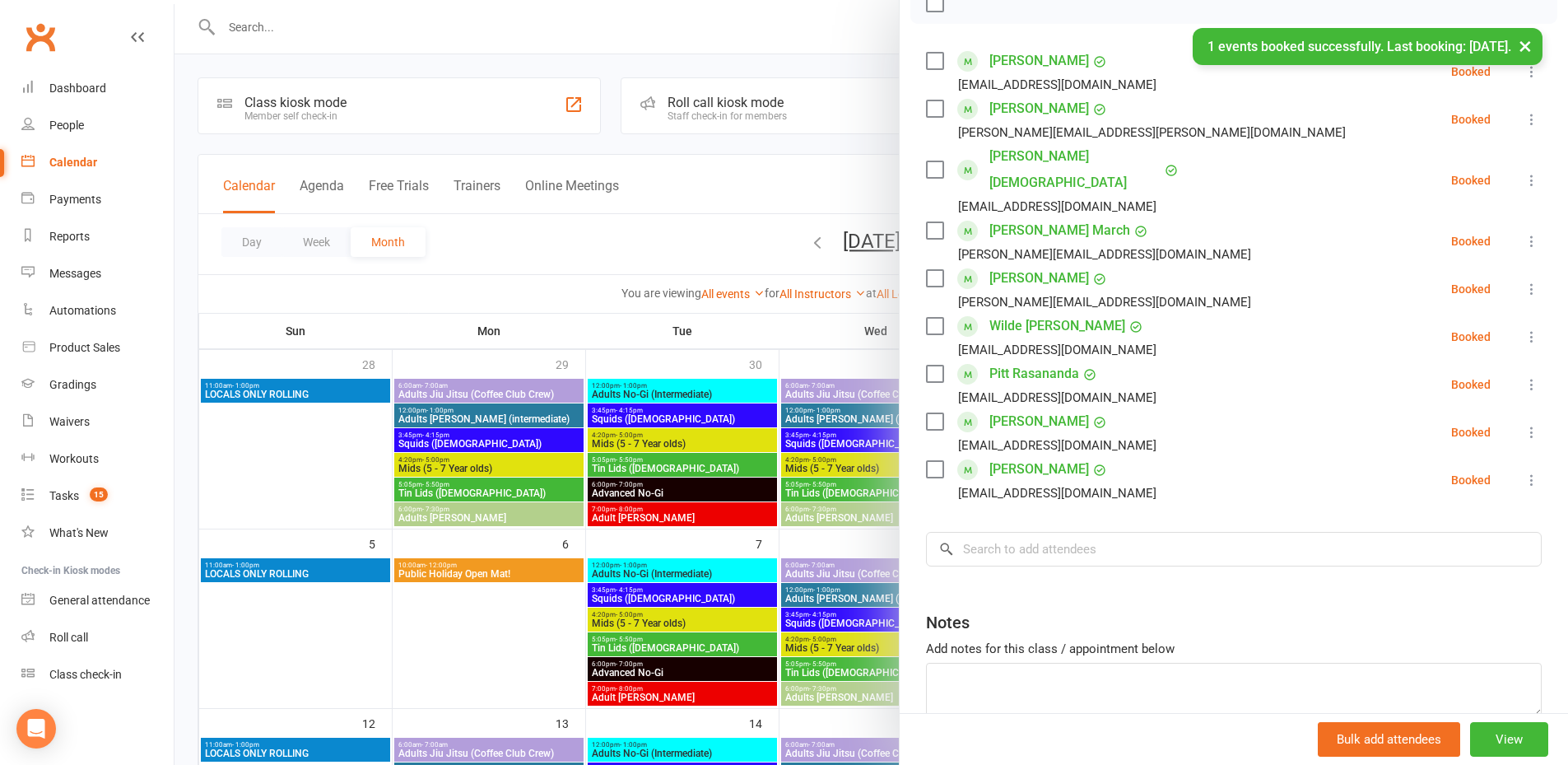
click at [1524, 329] on icon at bounding box center [1532, 337] width 16 height 16
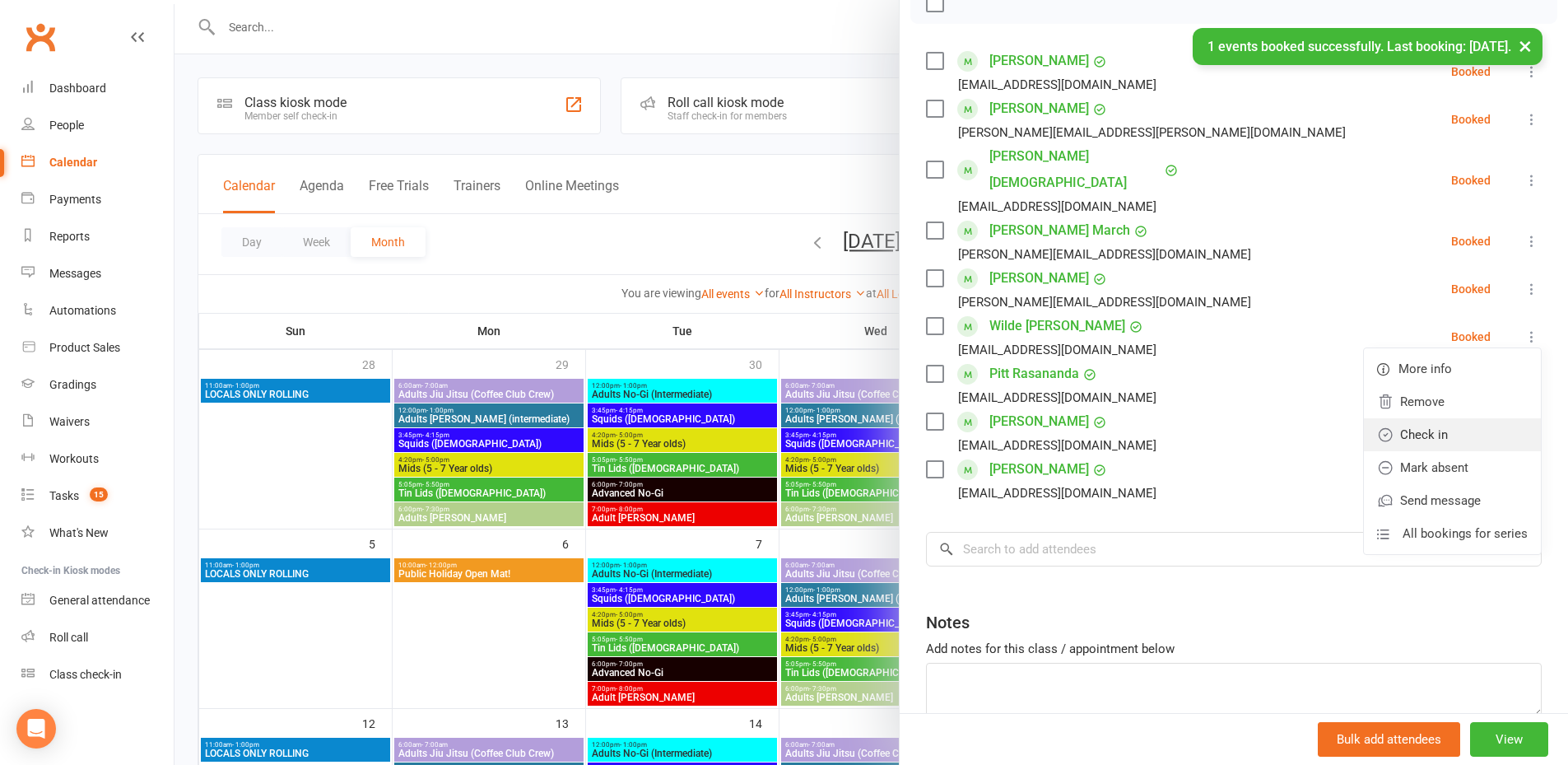
click at [1477, 418] on link "Check in" at bounding box center [1452, 435] width 177 height 33
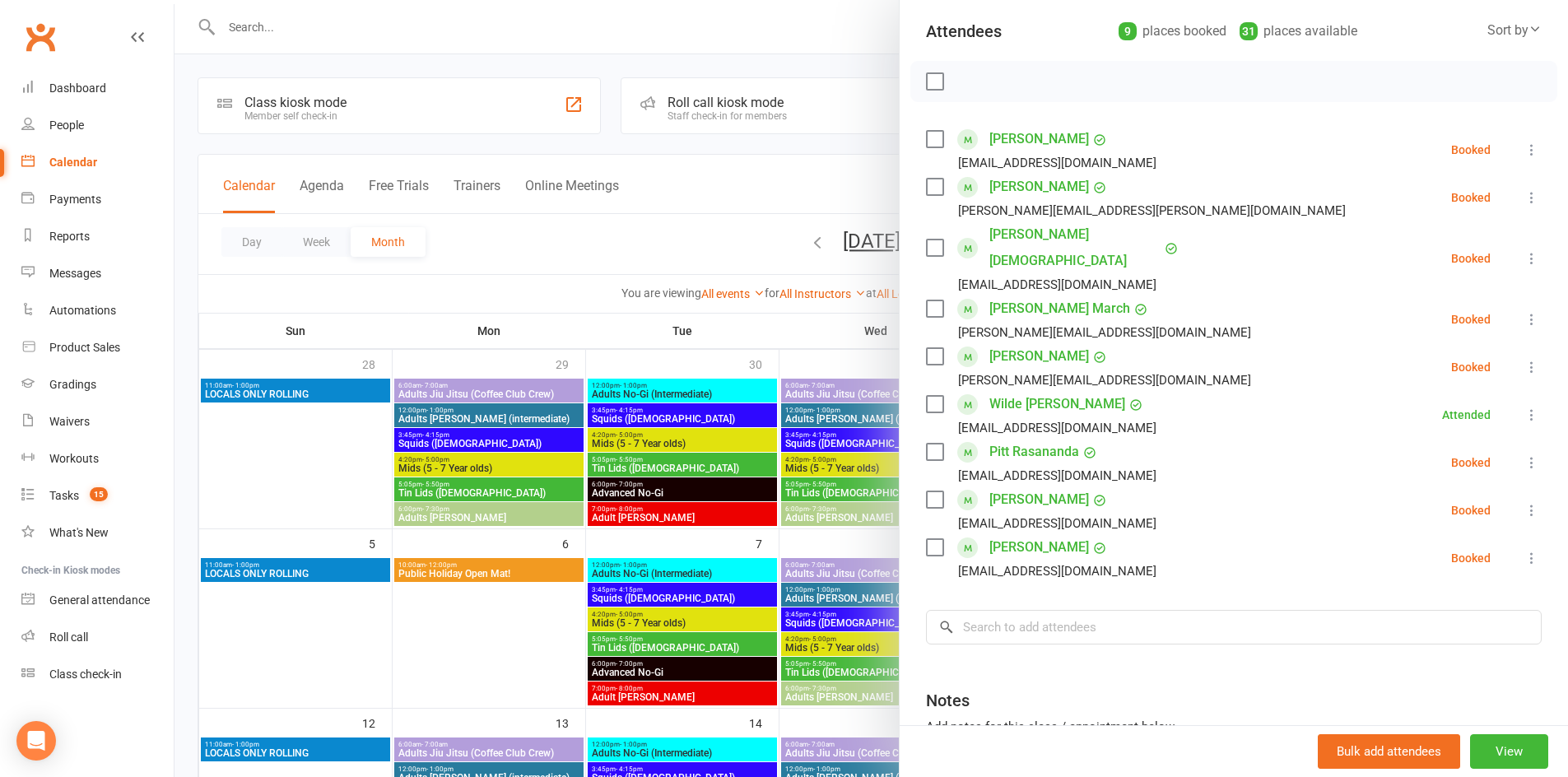
scroll to position [173, 0]
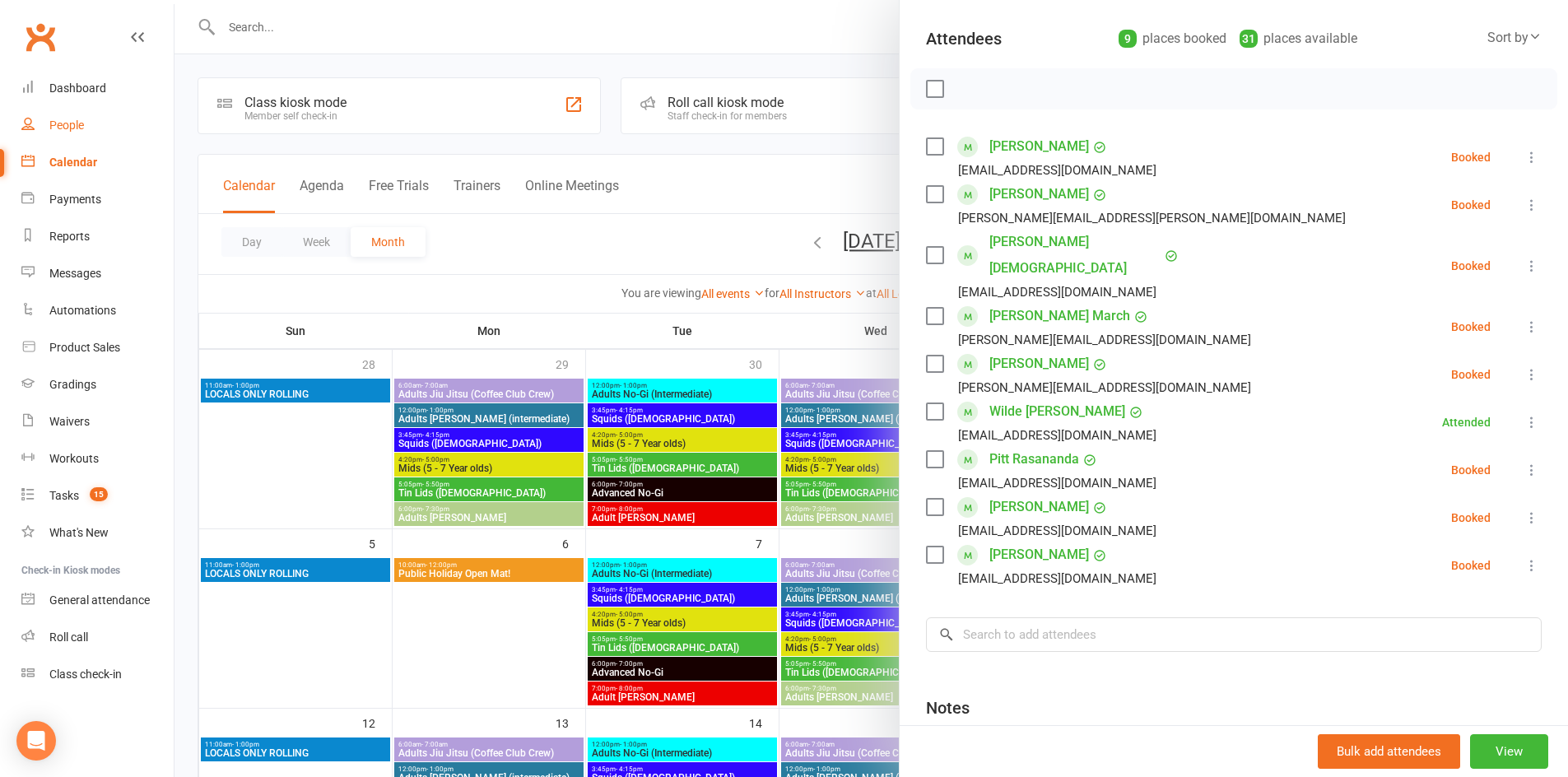
click at [68, 139] on link "People" at bounding box center [98, 125] width 152 height 37
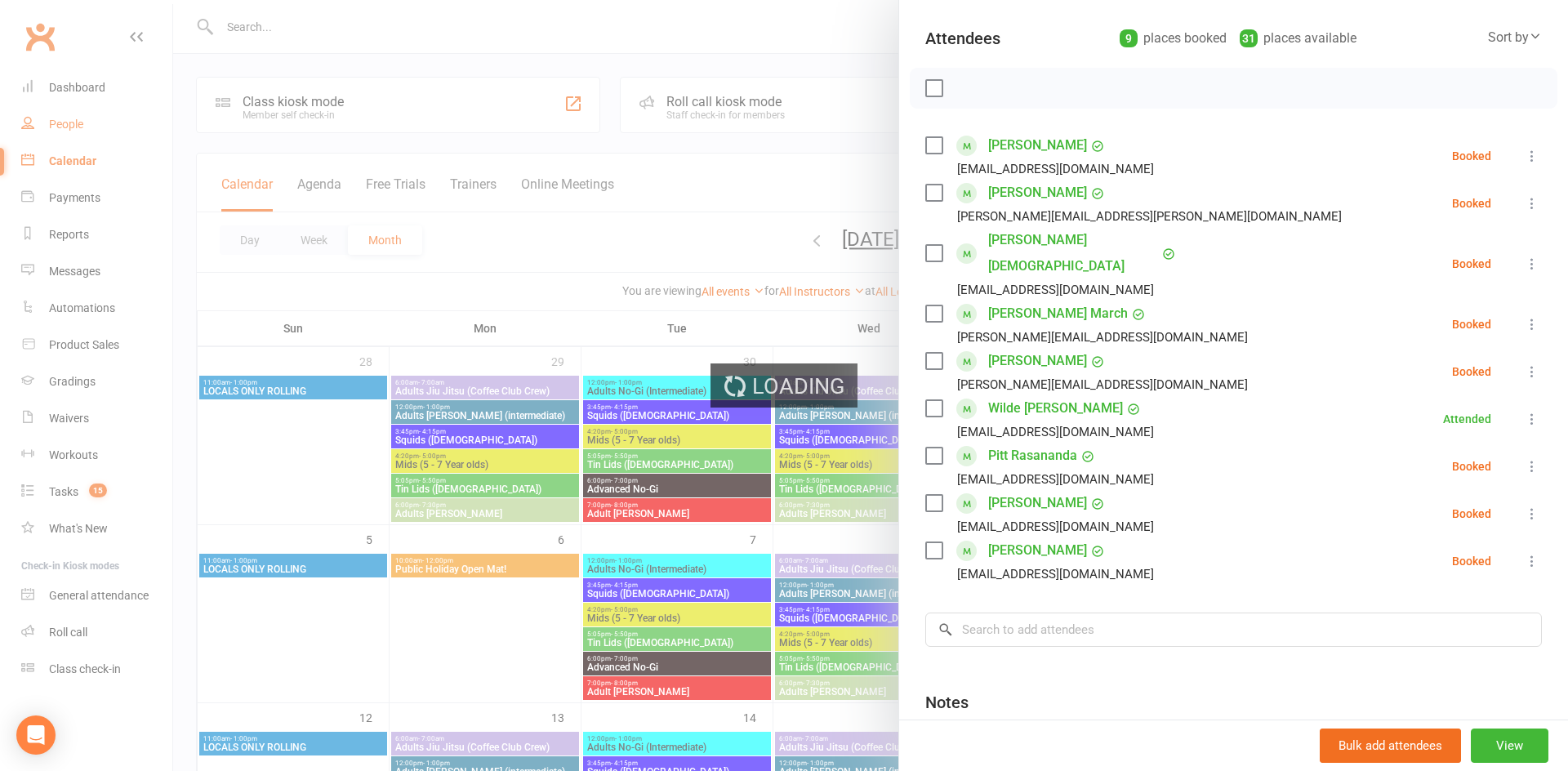
select select "100"
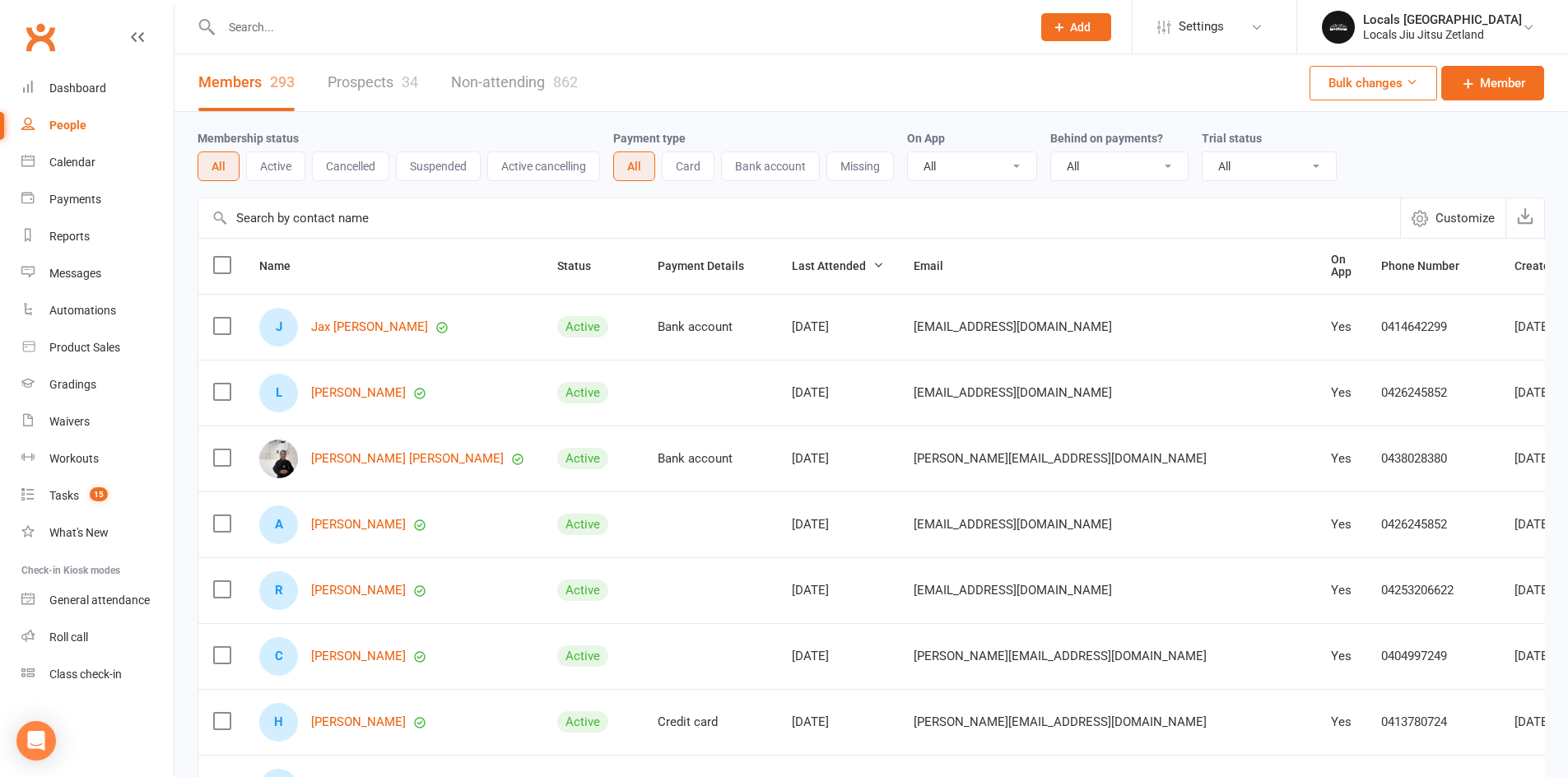
click at [361, 158] on button "Cancelled" at bounding box center [350, 166] width 77 height 30
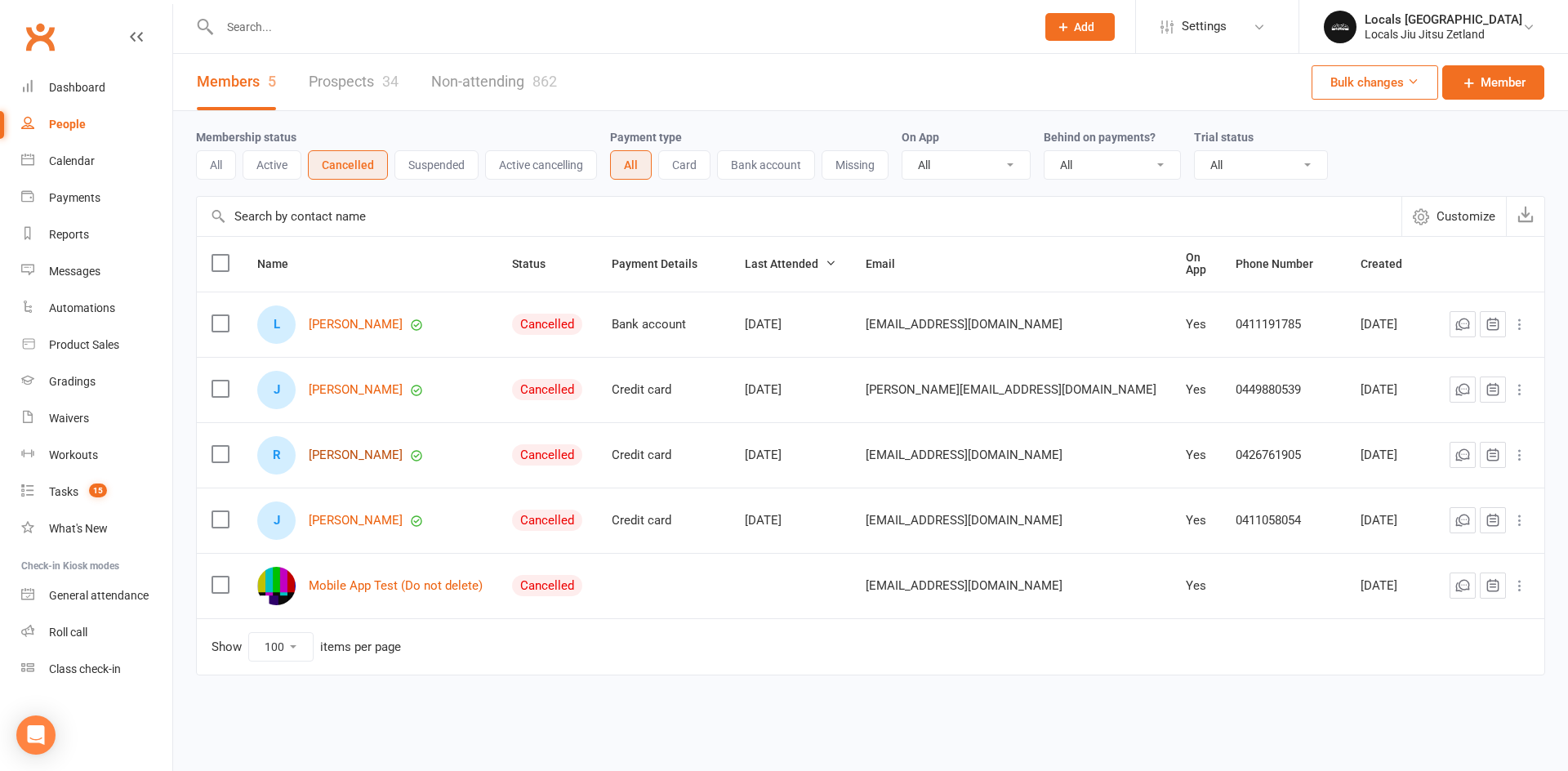
click at [355, 456] on link "[PERSON_NAME]" at bounding box center [356, 455] width 94 height 13
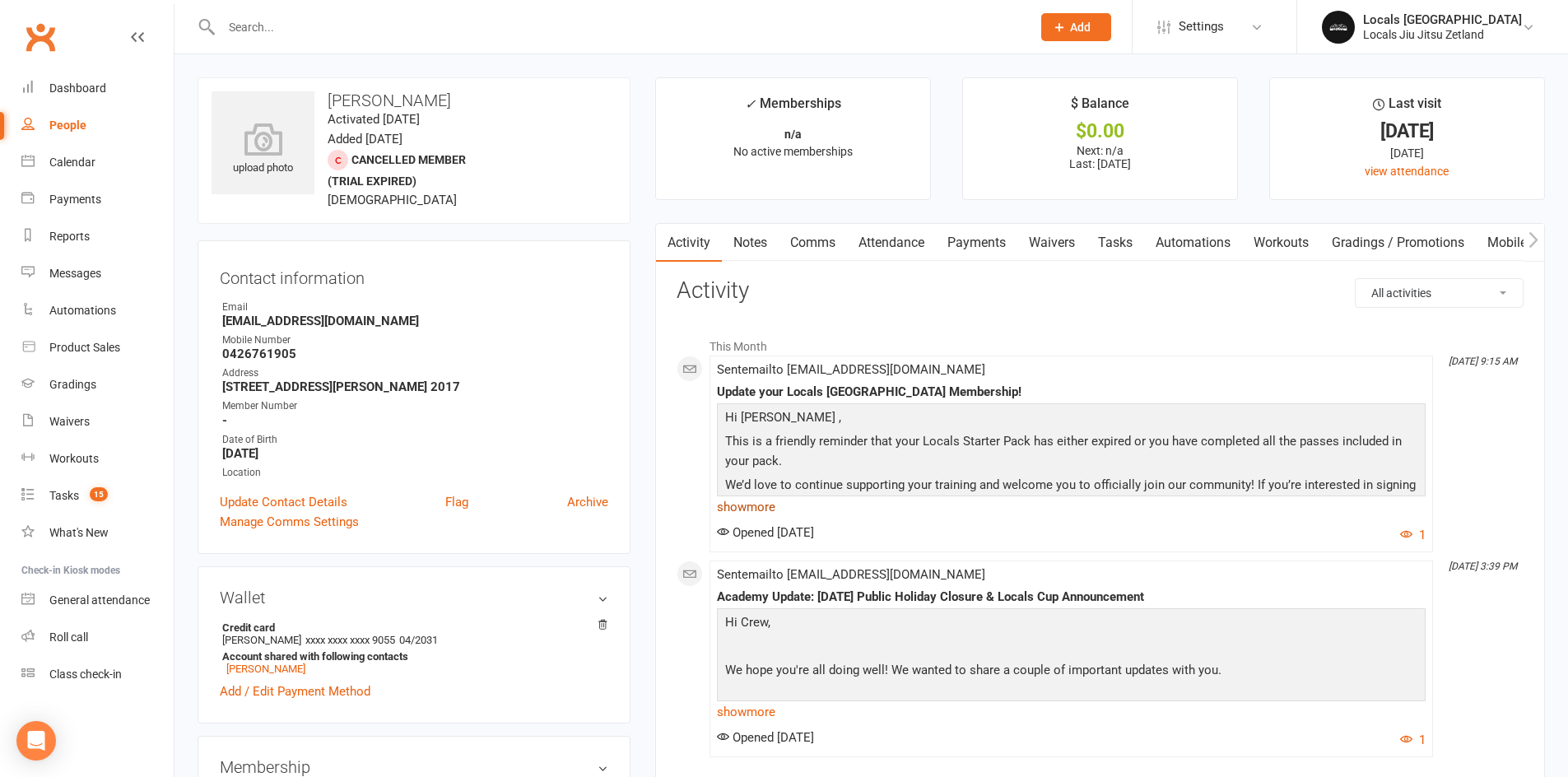
click at [768, 496] on link "show more" at bounding box center [1071, 506] width 709 height 23
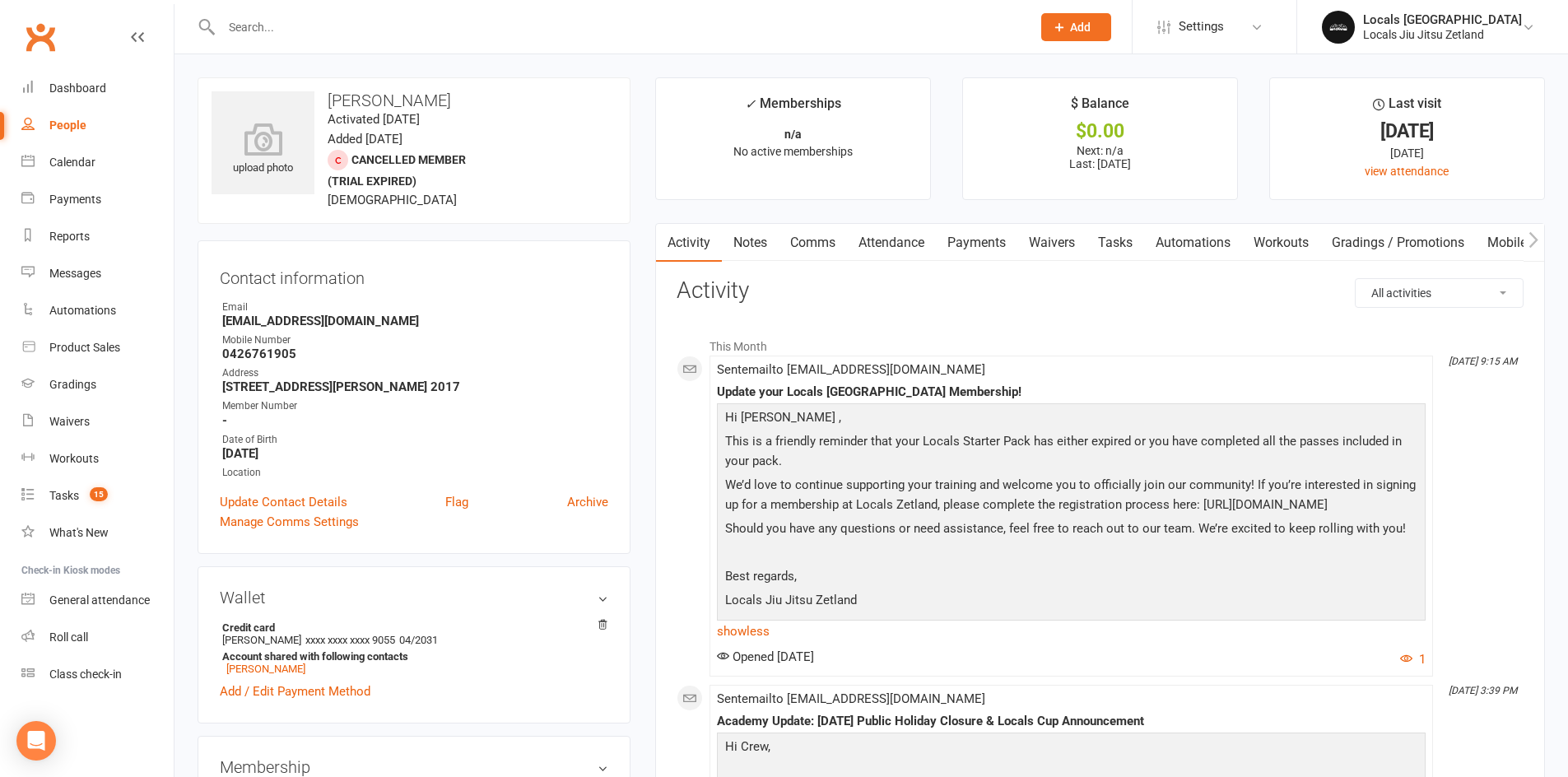
click at [727, 437] on p "This is a friendly reminder that your Locals Starter Pack has either expired or…" at bounding box center [1071, 453] width 701 height 43
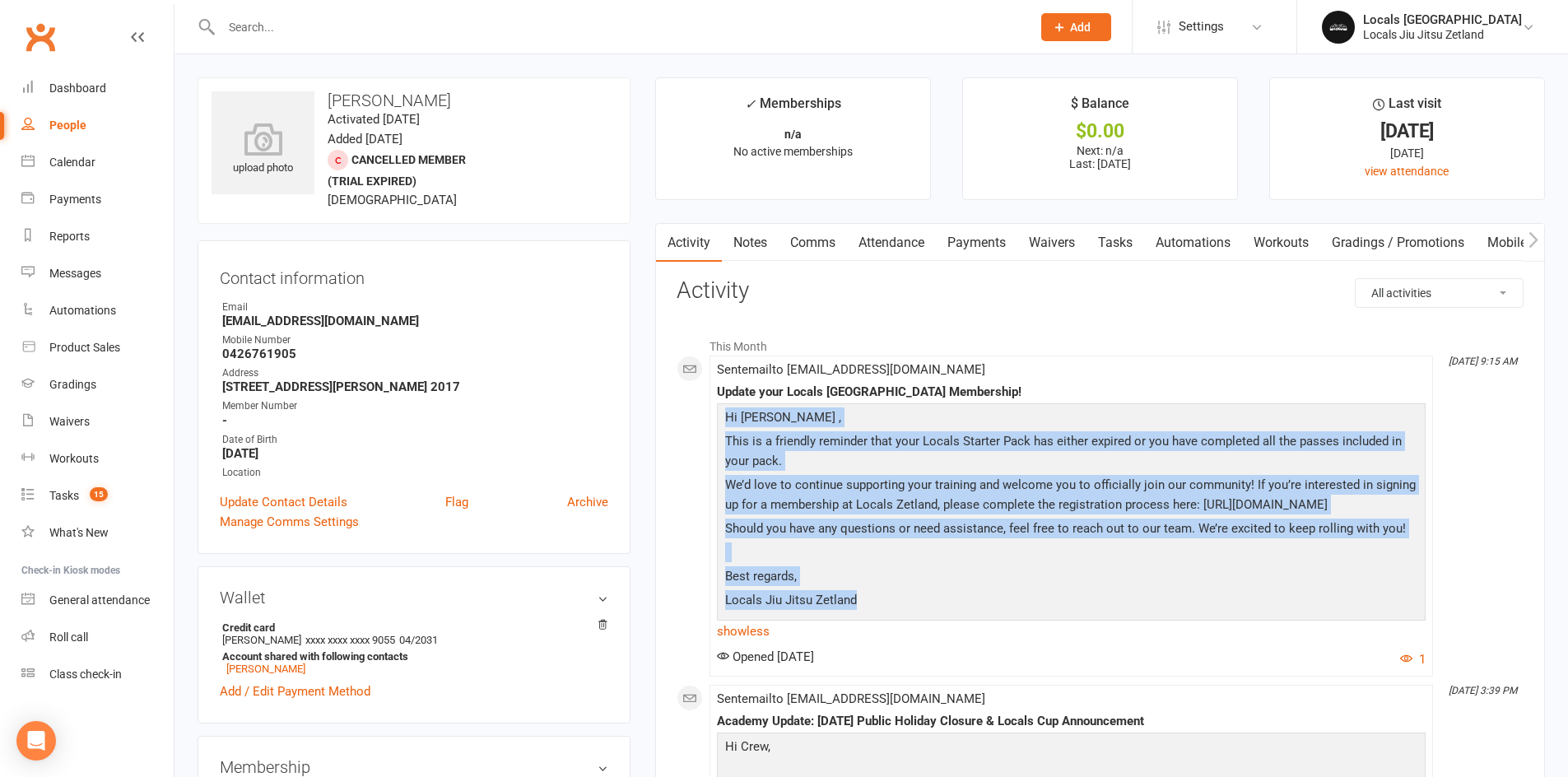
drag, startPoint x: 728, startPoint y: 420, endPoint x: 850, endPoint y: 598, distance: 215.8
click at [862, 605] on div "Hi [PERSON_NAME] , This is a friendly reminder that your Locals Starter Pack ha…" at bounding box center [1071, 511] width 701 height 206
copy div "Hi [PERSON_NAME] , This is a friendly reminder that your Locals Starter Pack ha…"
click at [67, 122] on div "People" at bounding box center [68, 125] width 37 height 14
select select "100"
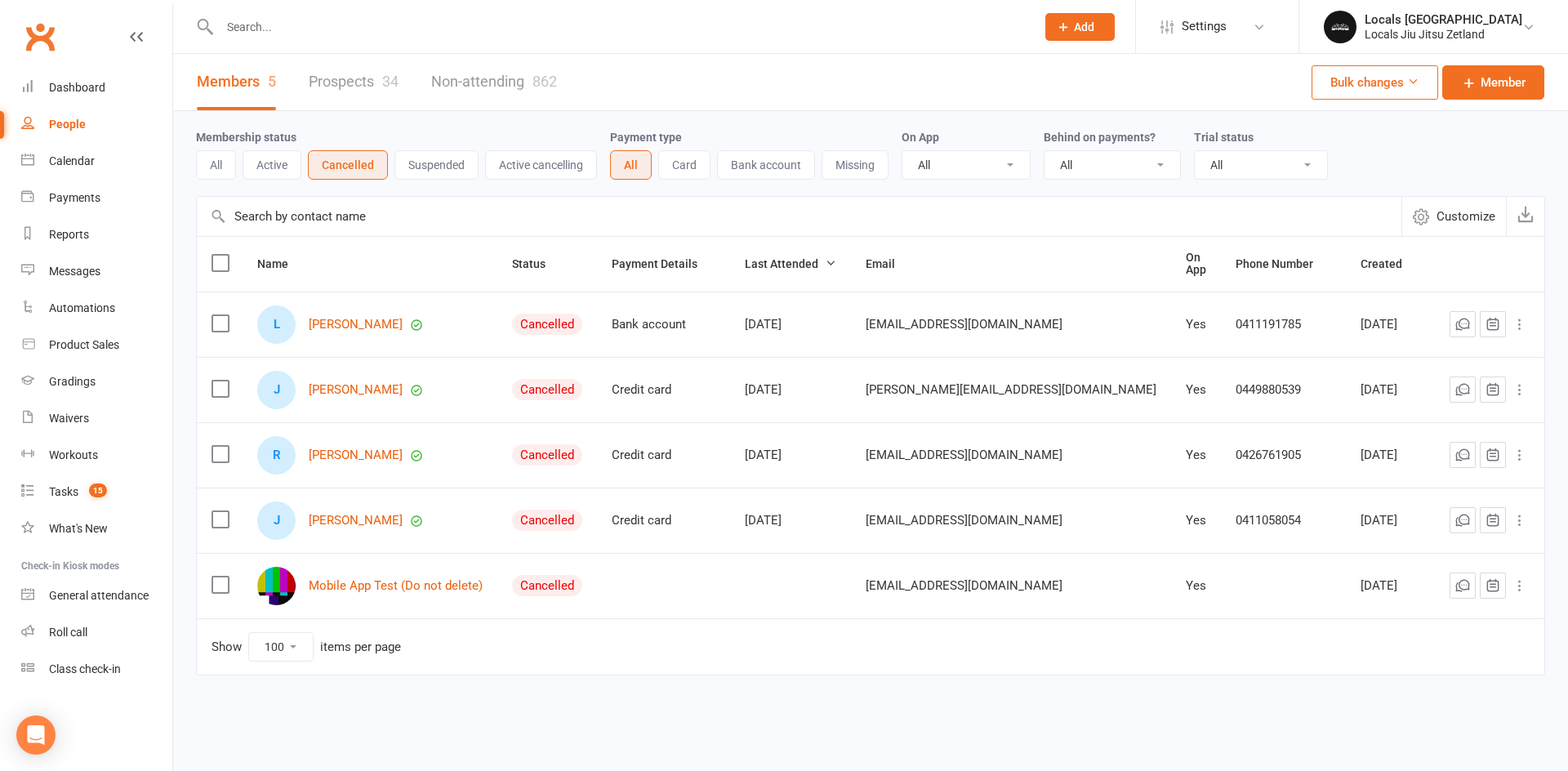
click at [220, 324] on label at bounding box center [219, 323] width 16 height 16
click at [220, 315] on input "checkbox" at bounding box center [219, 315] width 16 height 0
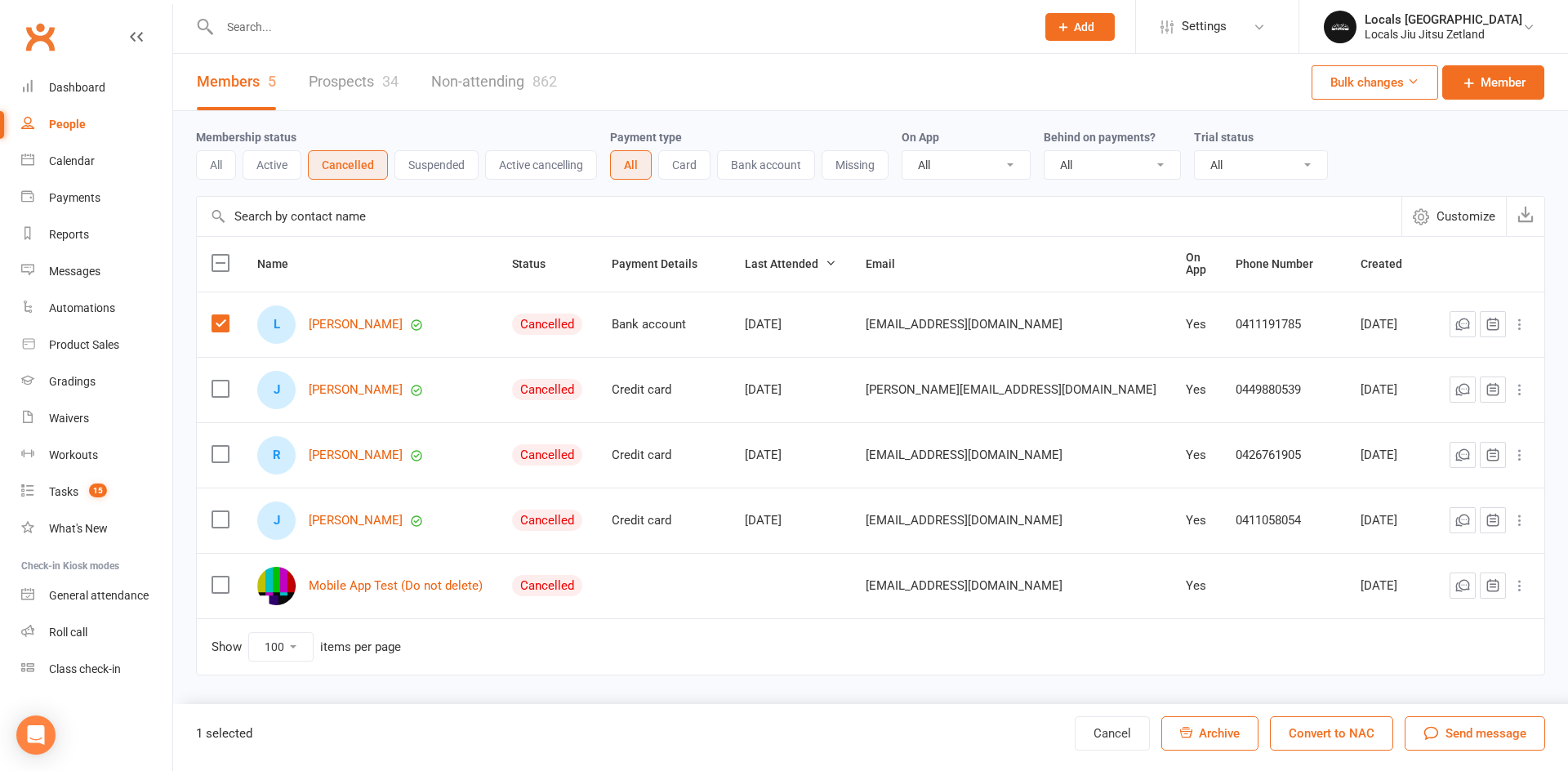
click at [223, 388] on label at bounding box center [219, 389] width 16 height 16
click at [223, 381] on input "checkbox" at bounding box center [219, 381] width 16 height 0
drag, startPoint x: 223, startPoint y: 450, endPoint x: 225, endPoint y: 460, distance: 10.2
click at [224, 451] on label at bounding box center [219, 454] width 16 height 16
click at [224, 446] on input "checkbox" at bounding box center [219, 446] width 16 height 0
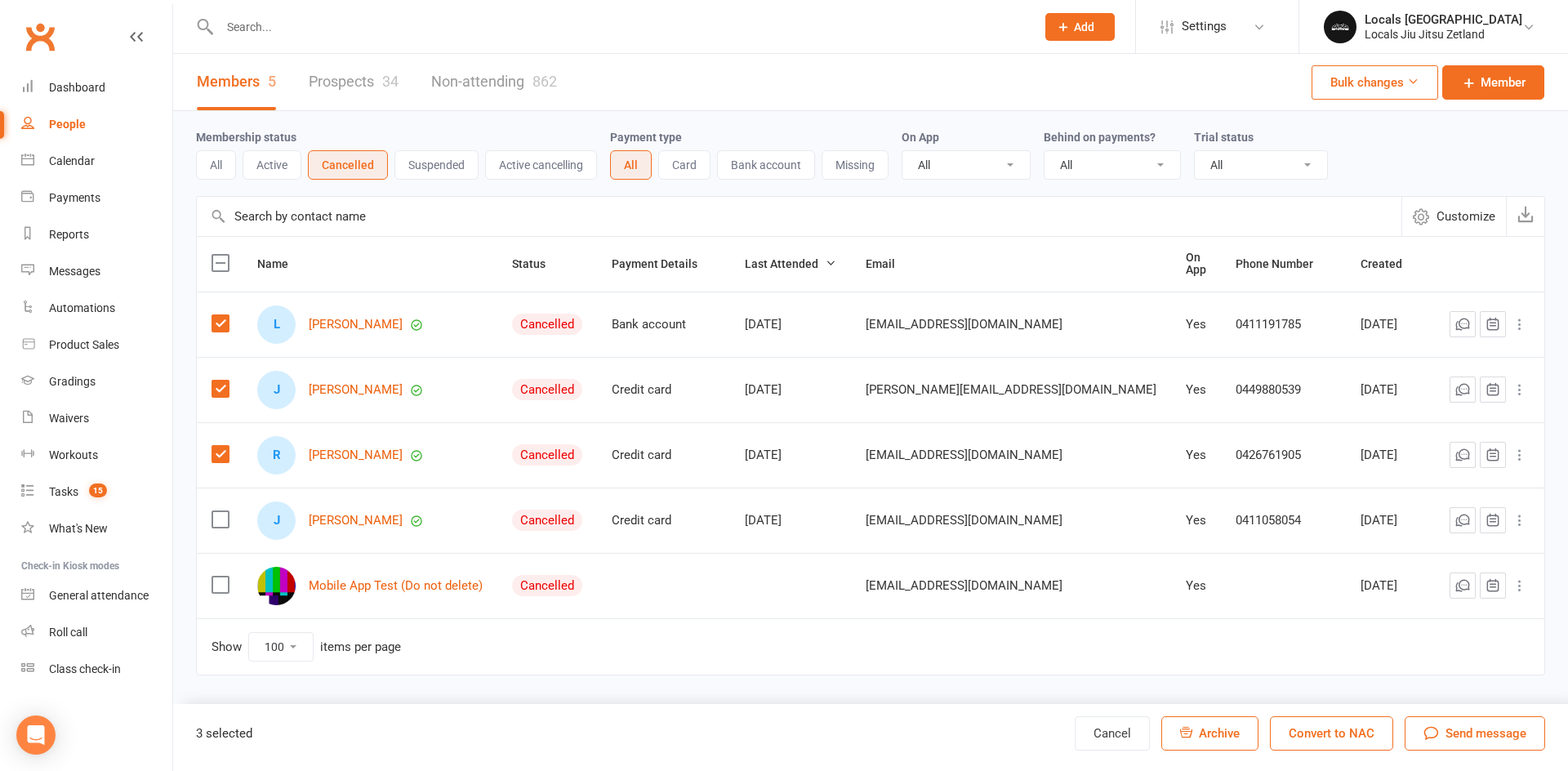
click at [225, 516] on label at bounding box center [219, 519] width 16 height 16
click at [225, 511] on input "checkbox" at bounding box center [219, 511] width 16 height 0
click at [1463, 727] on span "Send message" at bounding box center [1485, 734] width 81 height 20
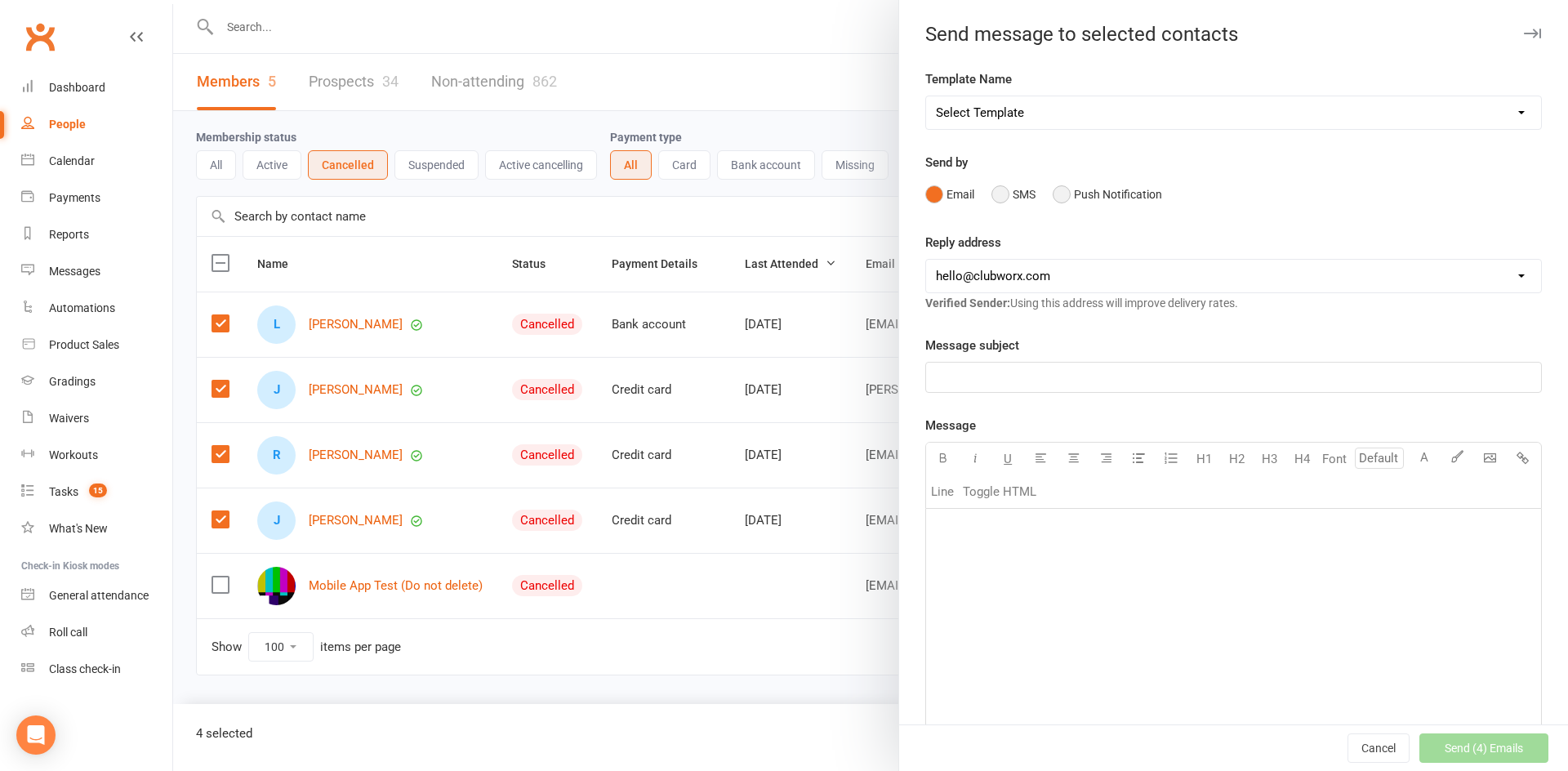
drag, startPoint x: 1062, startPoint y: 194, endPoint x: 1000, endPoint y: 198, distance: 62.1
click at [1015, 206] on div "Email SMS Push Notification" at bounding box center [1233, 194] width 616 height 31
click at [994, 195] on button "SMS" at bounding box center [1013, 194] width 44 height 31
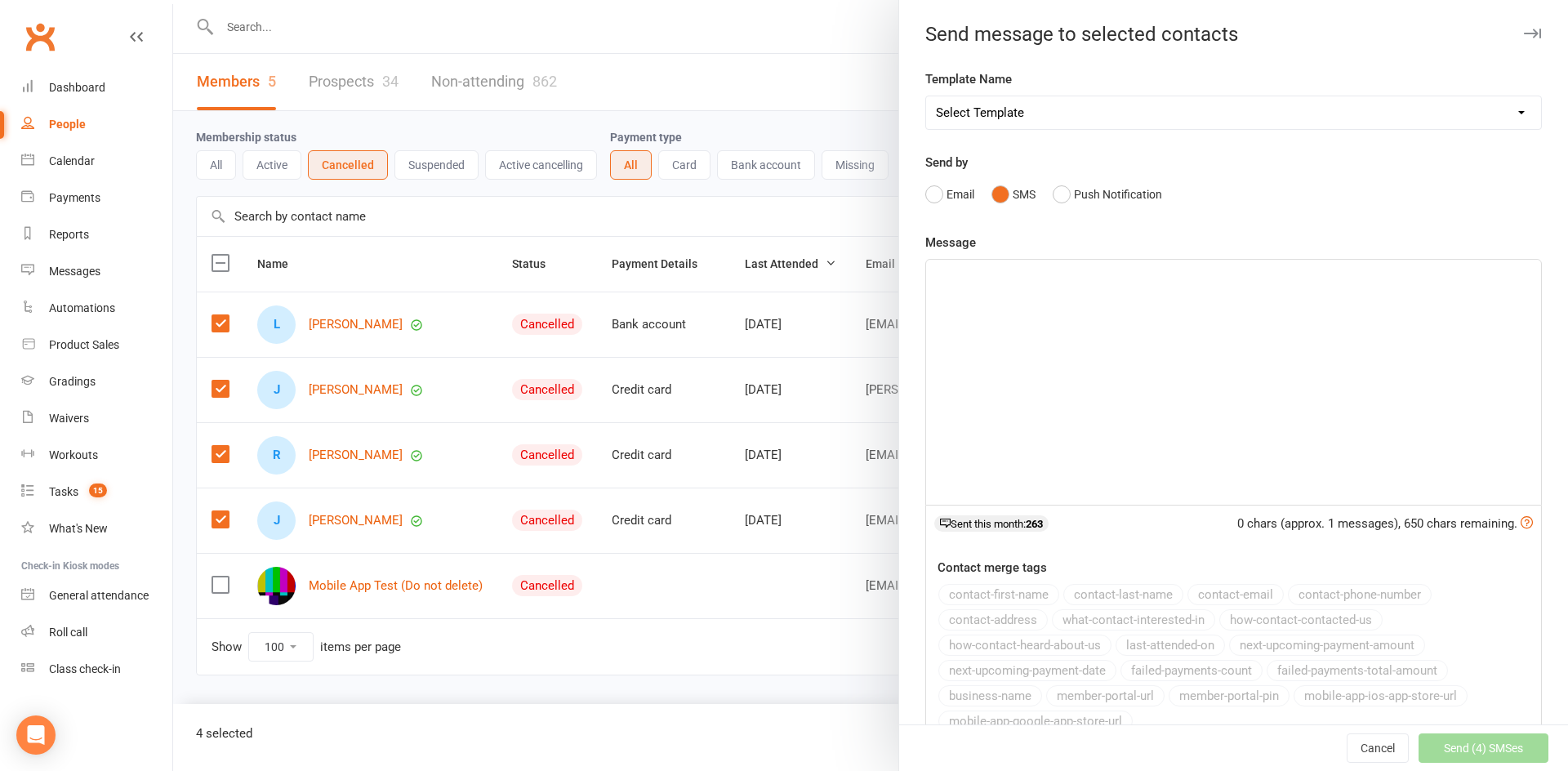
click at [944, 282] on p "﻿" at bounding box center [1233, 275] width 595 height 20
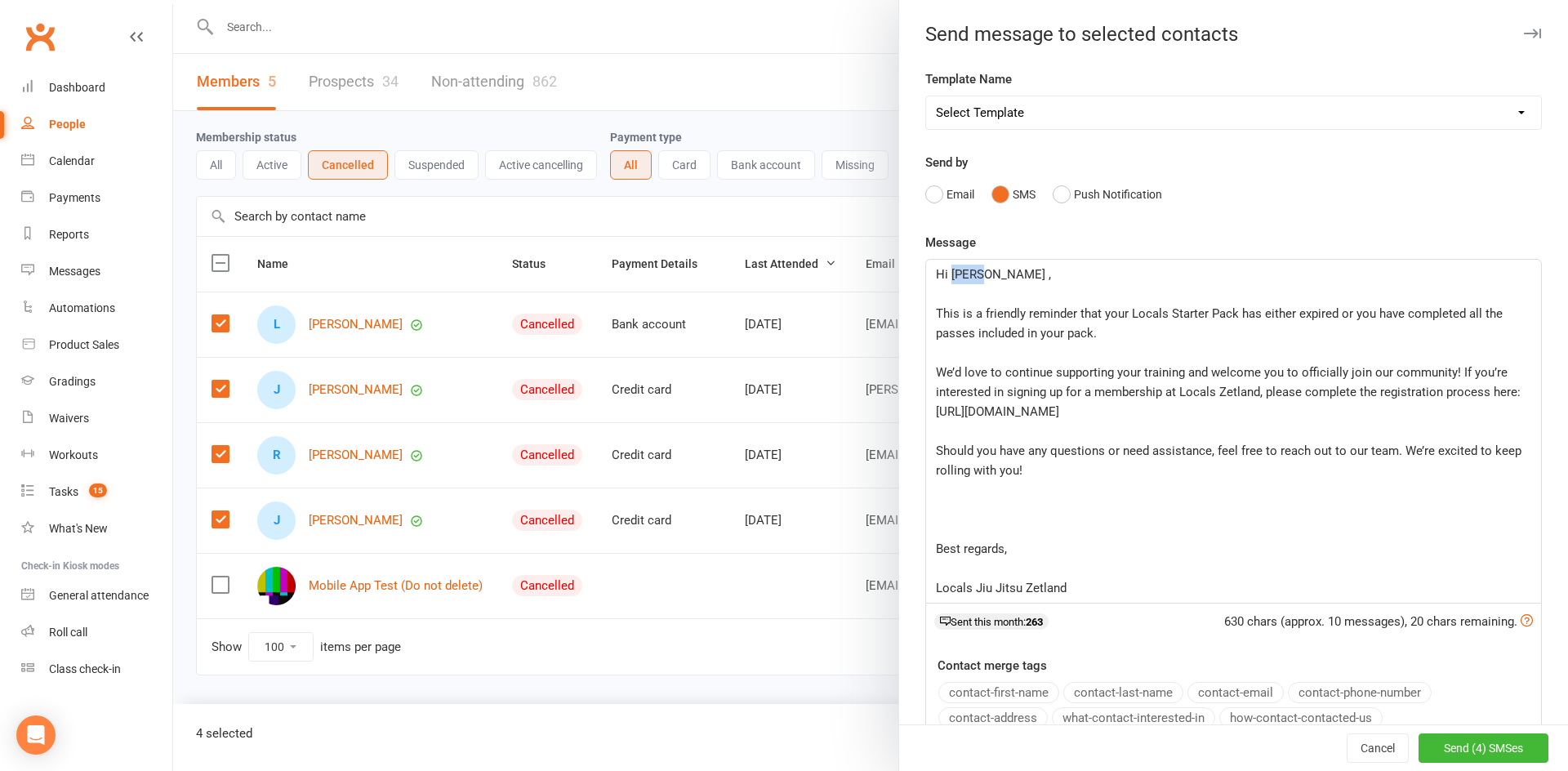
drag, startPoint x: 973, startPoint y: 276, endPoint x: 947, endPoint y: 278, distance: 26.1
click at [947, 278] on span "Hi [PERSON_NAME] ," at bounding box center [993, 274] width 115 height 14
click at [1009, 695] on button "contact-first-name" at bounding box center [999, 693] width 121 height 22
click at [1452, 745] on span "Send (4) SMSes" at bounding box center [1483, 749] width 79 height 13
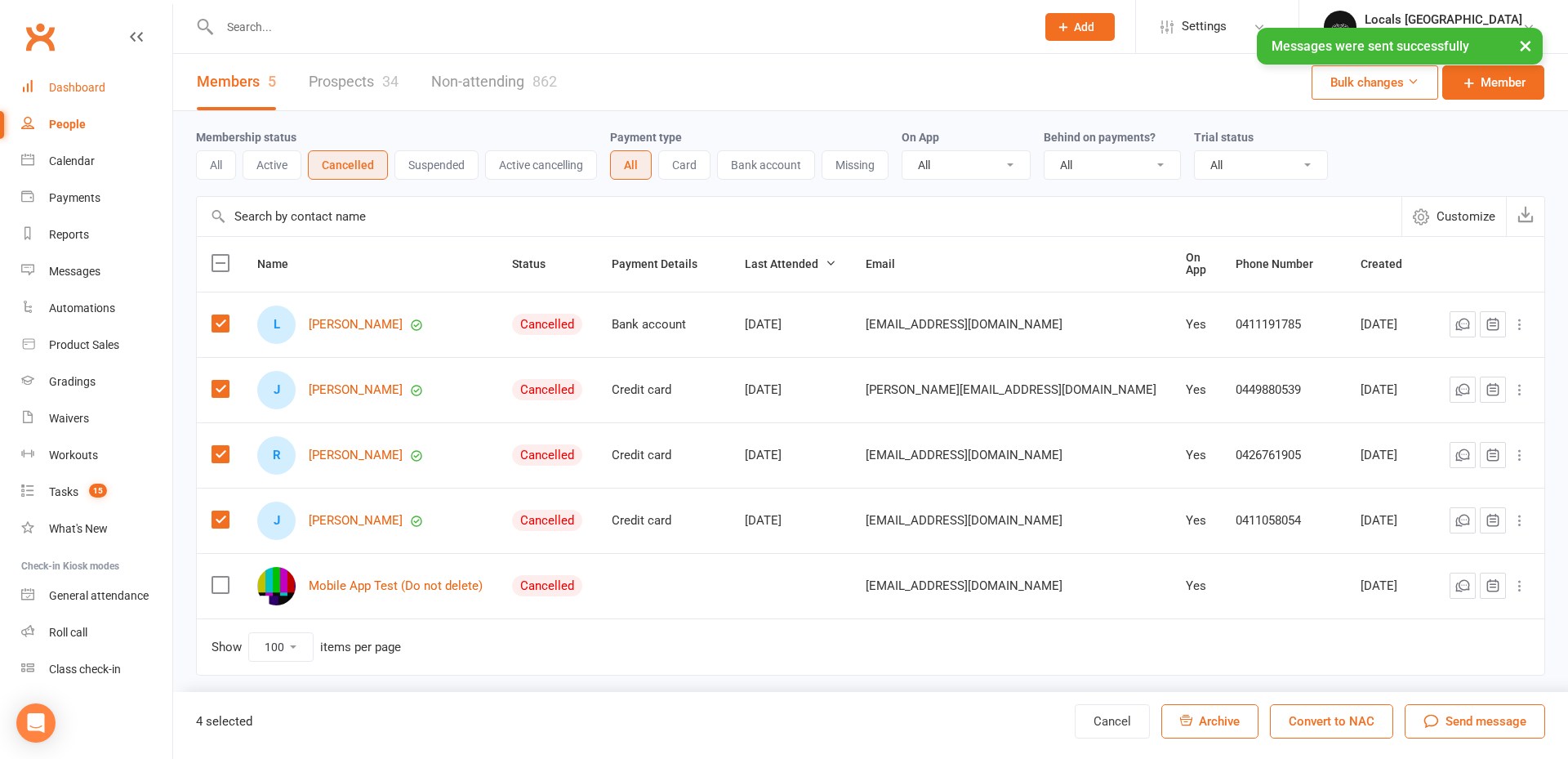
click at [108, 90] on link "Dashboard" at bounding box center [97, 87] width 151 height 37
